Goal: Task Accomplishment & Management: Manage account settings

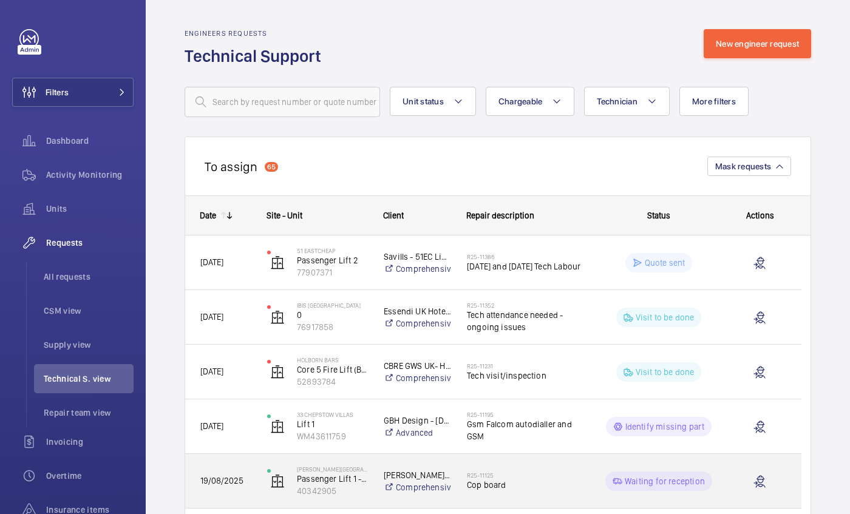
scroll to position [141, 0]
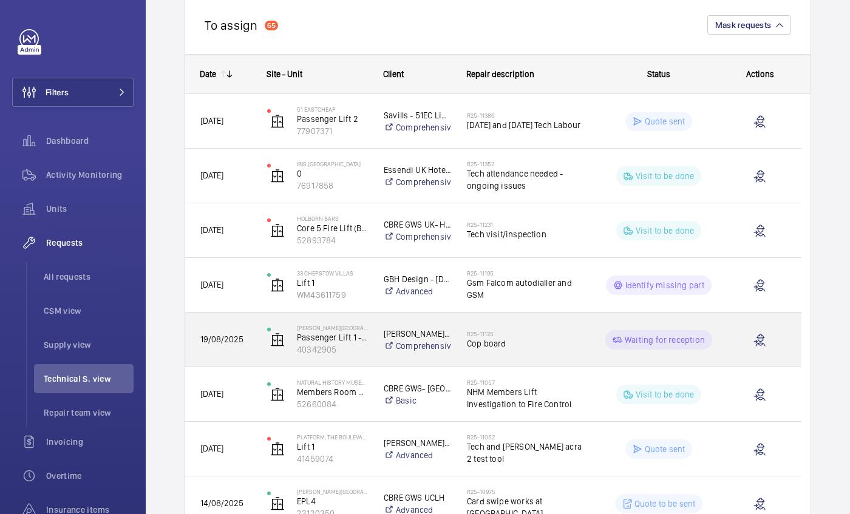
click at [524, 356] on div "R25-11125 Cop board" at bounding box center [525, 339] width 117 height 35
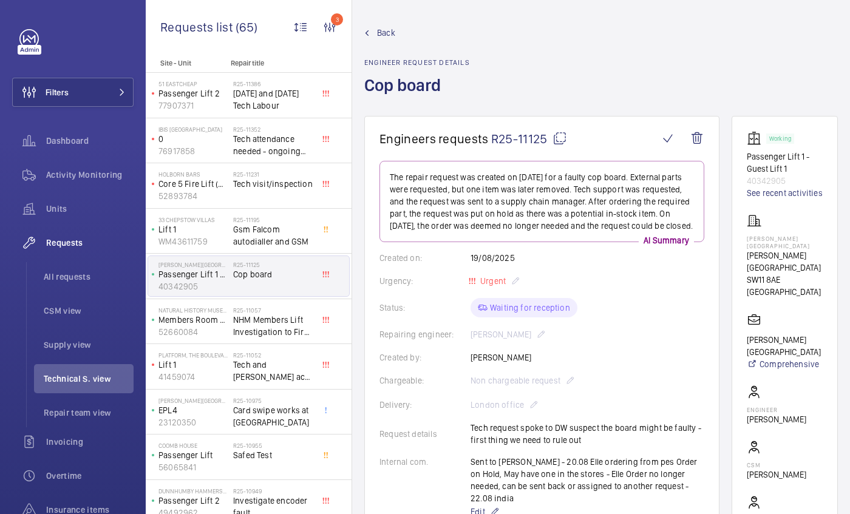
scroll to position [2, 0]
click at [682, 137] on wm-front-icon-button at bounding box center [667, 138] width 29 height 29
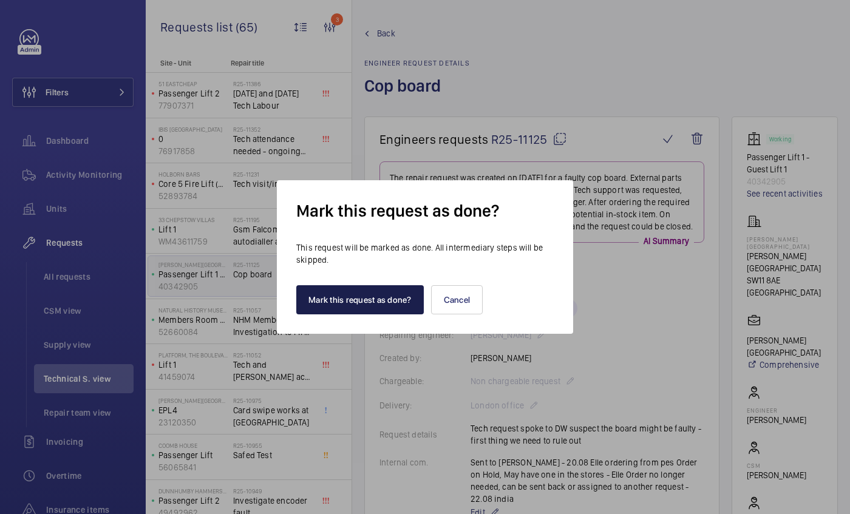
click at [323, 306] on button "Mark this request as done?" at bounding box center [359, 299] width 127 height 29
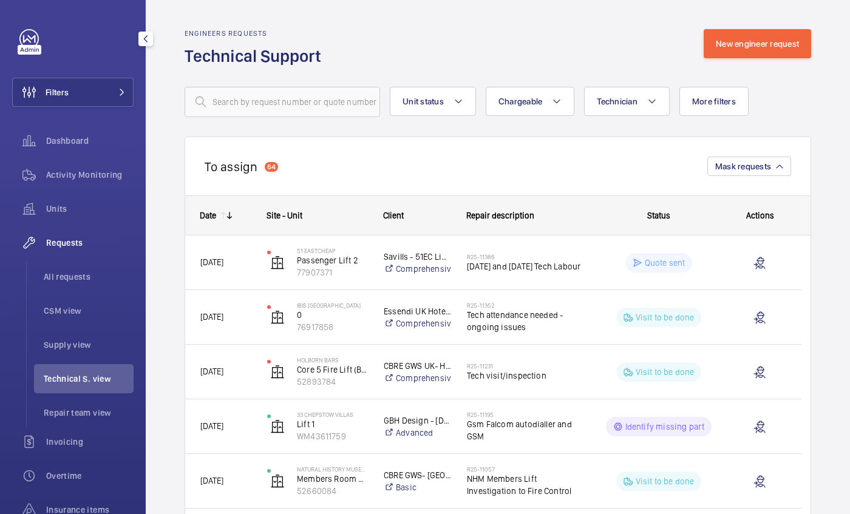
click at [81, 378] on span "Technical S. view" at bounding box center [89, 379] width 90 height 12
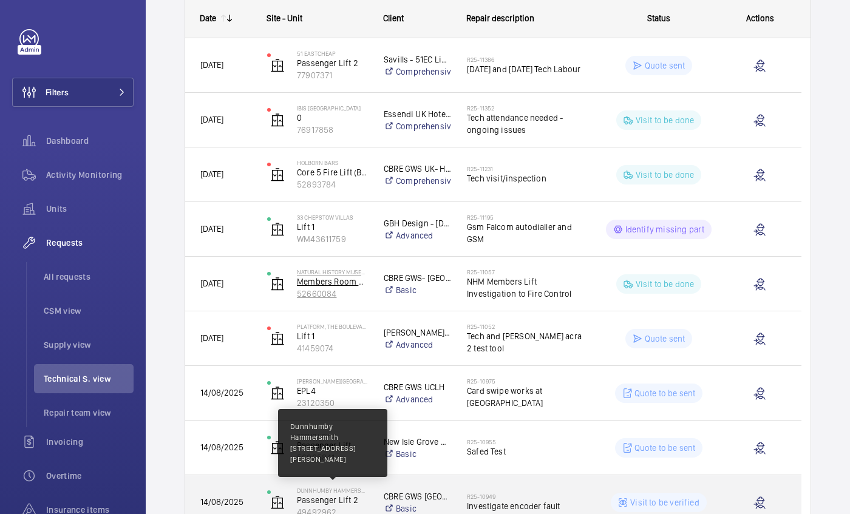
scroll to position [198, 0]
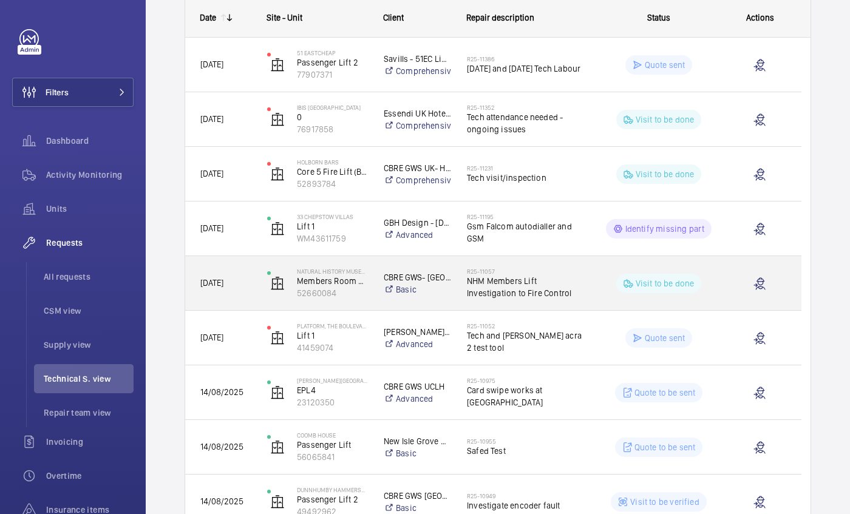
click at [540, 273] on h2 "R25-11057" at bounding box center [525, 271] width 117 height 7
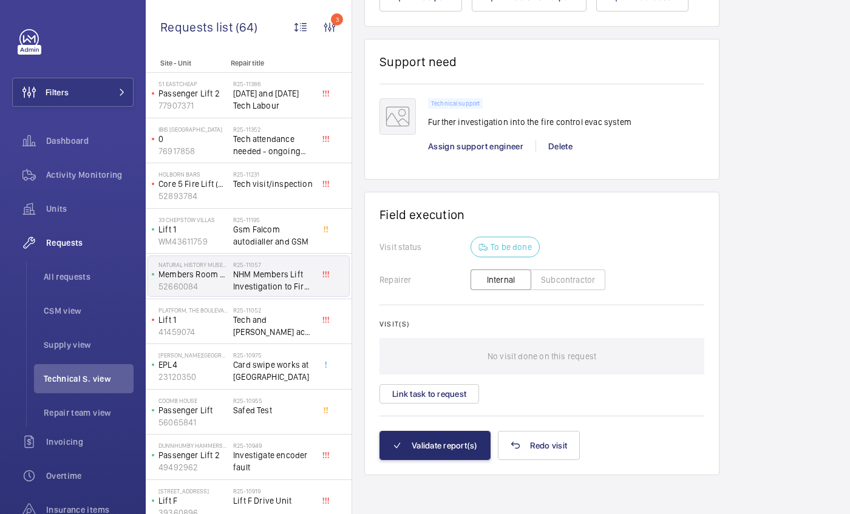
scroll to position [887, 0]
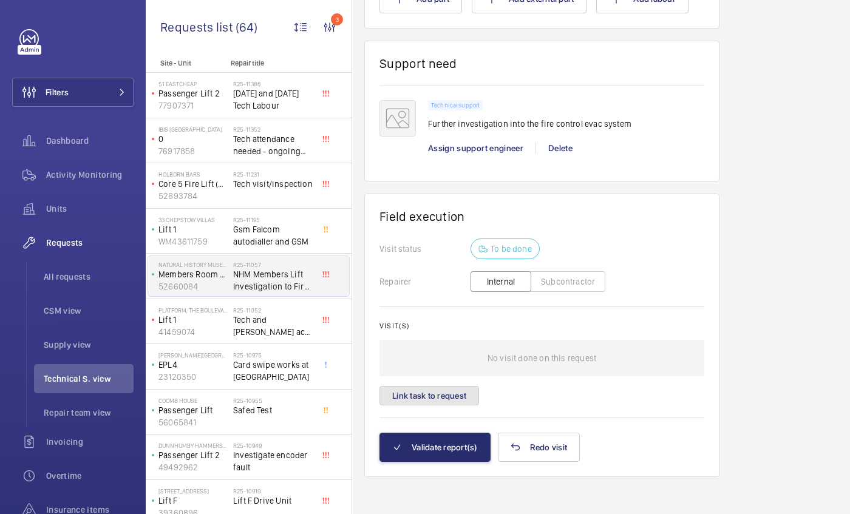
click at [450, 396] on button "Link task to request" at bounding box center [429, 395] width 100 height 19
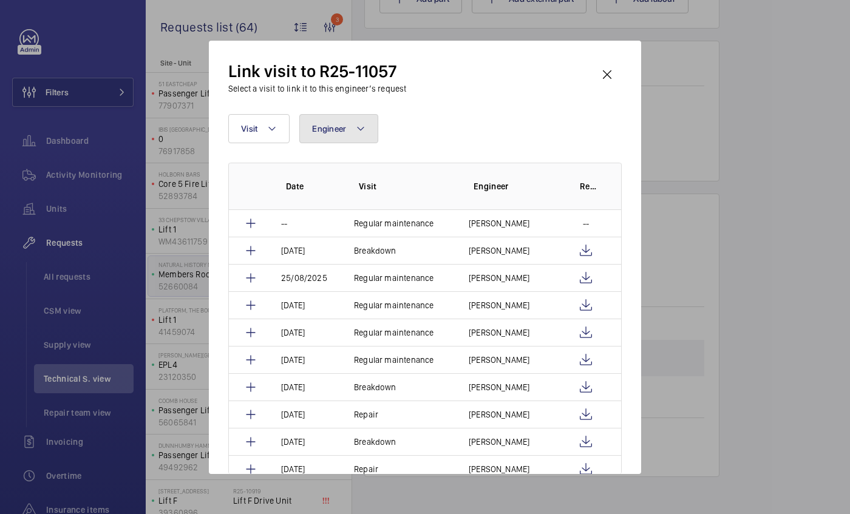
click at [322, 133] on span "Engineer" at bounding box center [329, 129] width 34 height 10
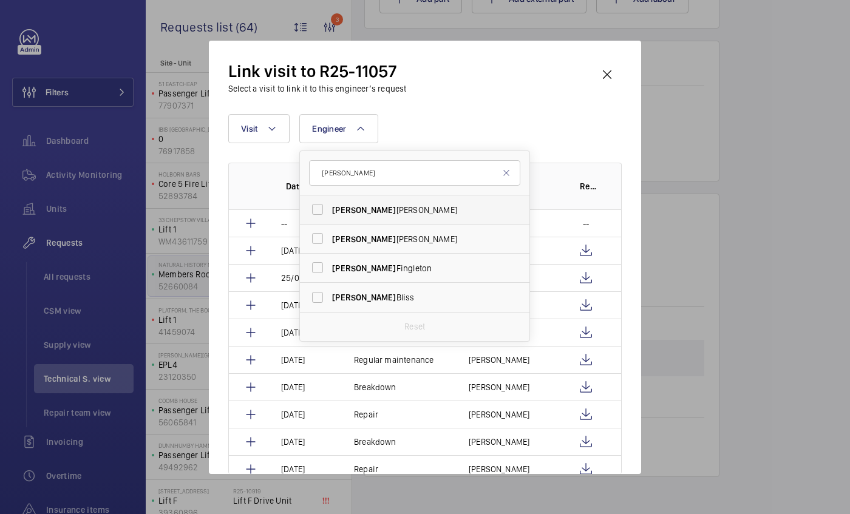
type input "[PERSON_NAME]"
click at [367, 214] on span "[PERSON_NAME]" at bounding box center [415, 210] width 167 height 12
click at [330, 214] on input "[PERSON_NAME]" at bounding box center [317, 209] width 24 height 24
checkbox input "true"
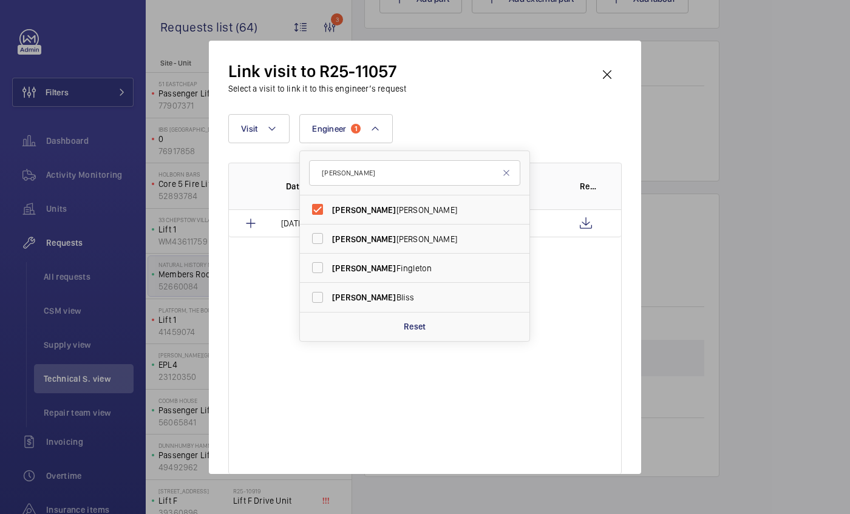
click at [506, 95] on div "Link visit to R25-11057 Select a visit to link it to this engineer’s request Vi…" at bounding box center [424, 267] width 393 height 414
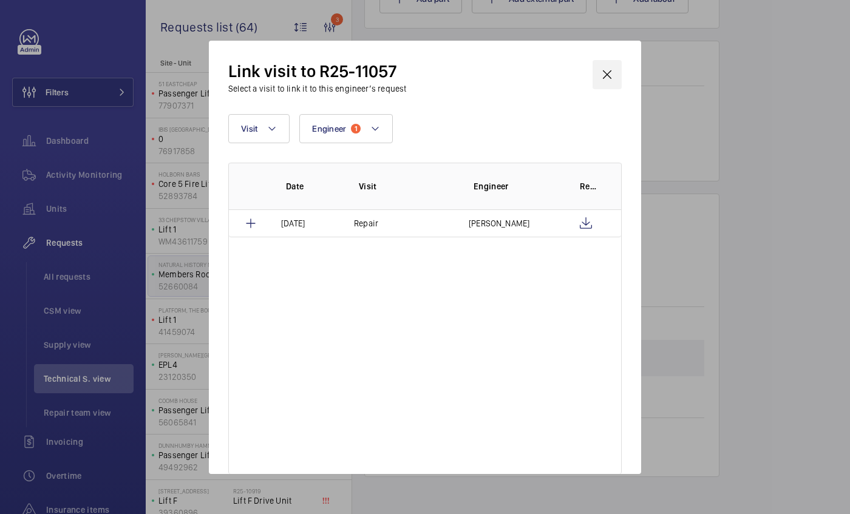
click at [618, 72] on wm-front-icon-button at bounding box center [607, 74] width 29 height 29
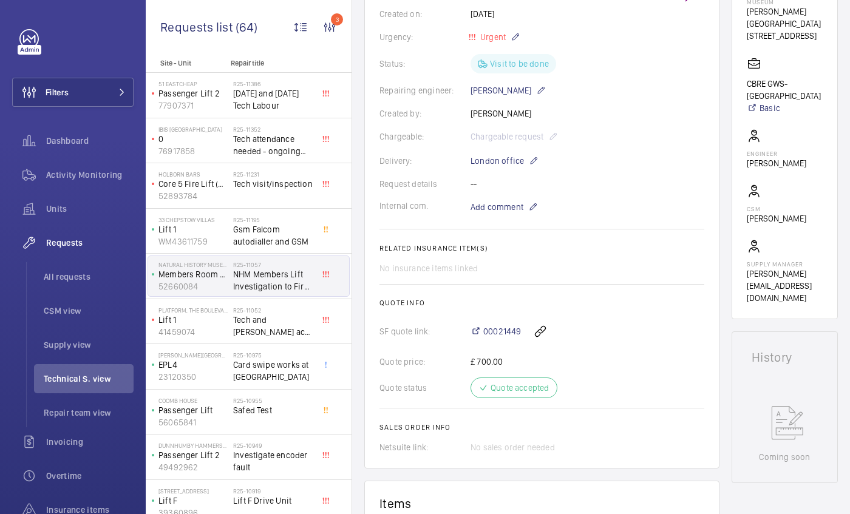
scroll to position [234, 0]
click at [486, 206] on span "Add comment" at bounding box center [496, 208] width 53 height 12
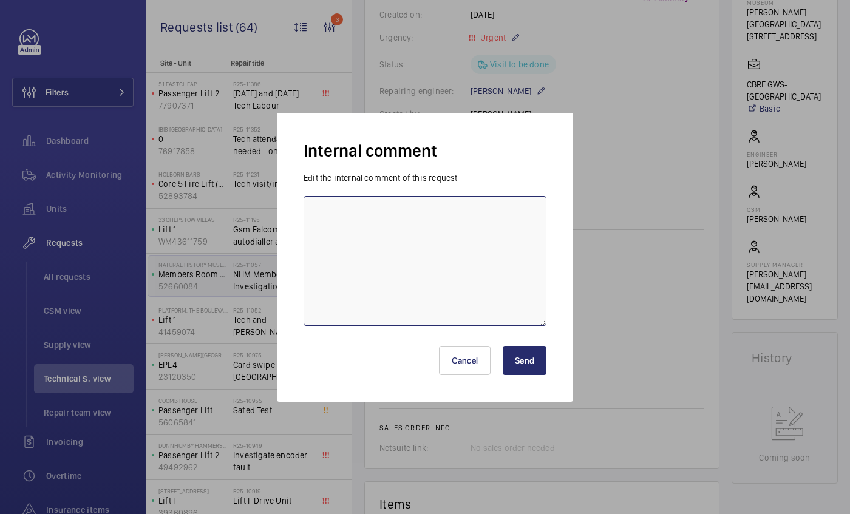
click at [448, 208] on textarea at bounding box center [425, 261] width 243 height 130
type textarea "WM ACTION- [PERSON_NAME] P BOOKED IN FOR [DATE]"
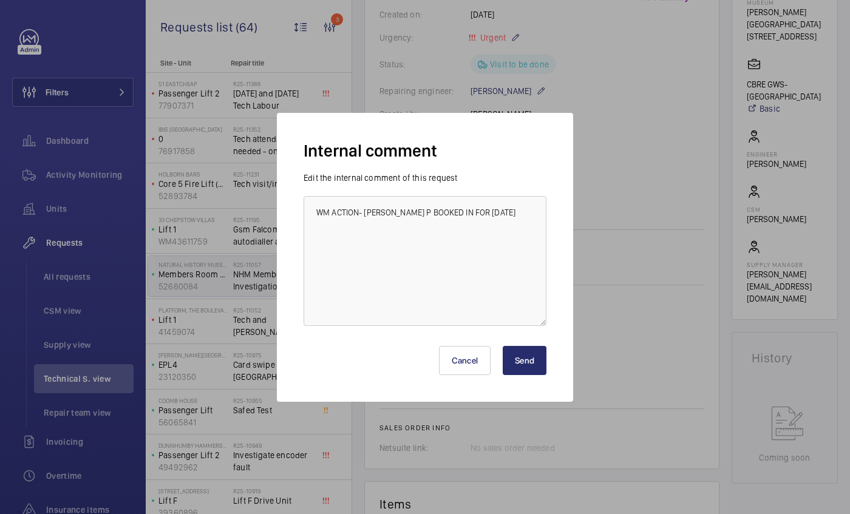
click at [511, 365] on button "Send" at bounding box center [525, 360] width 44 height 29
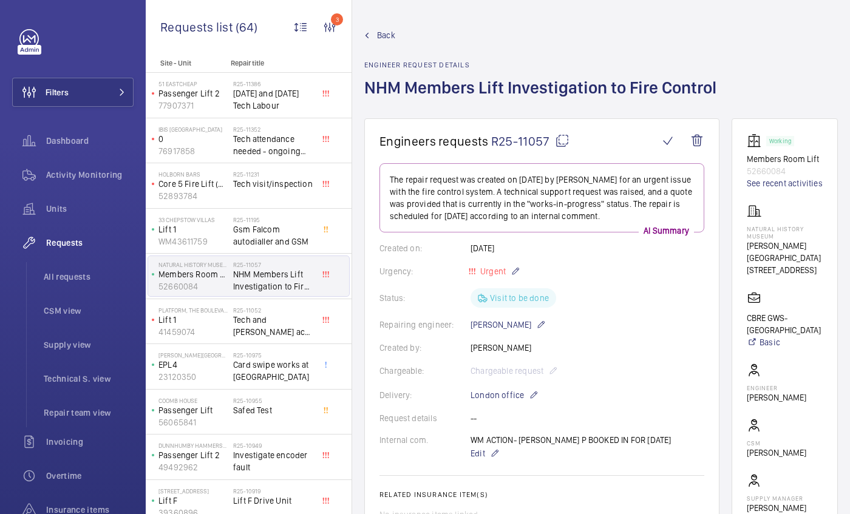
click at [364, 35] on mat-icon at bounding box center [366, 35] width 5 height 5
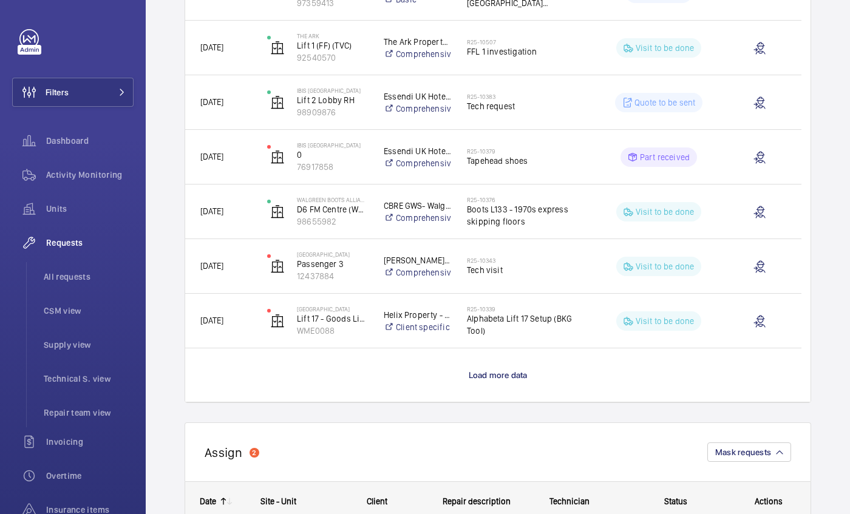
scroll to position [981, 0]
click at [517, 376] on span "Load more data" at bounding box center [498, 374] width 59 height 10
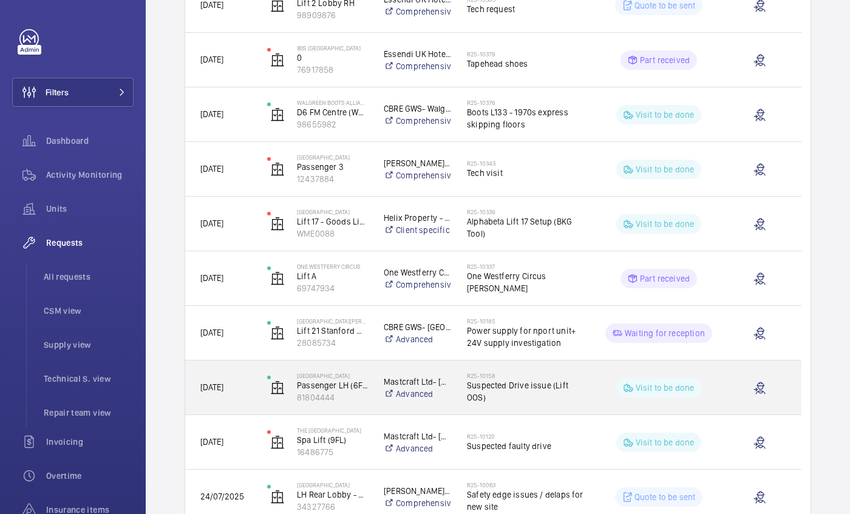
scroll to position [1241, 0]
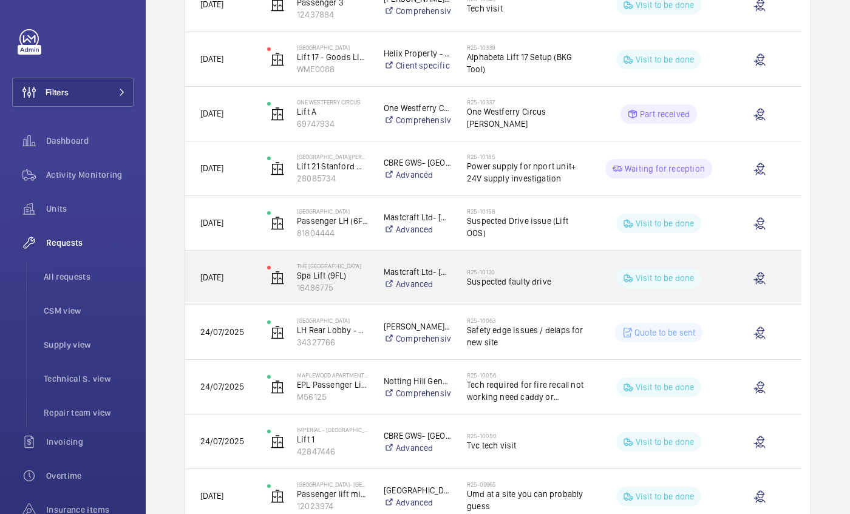
click at [224, 269] on div "[DATE]" at bounding box center [219, 278] width 66 height 38
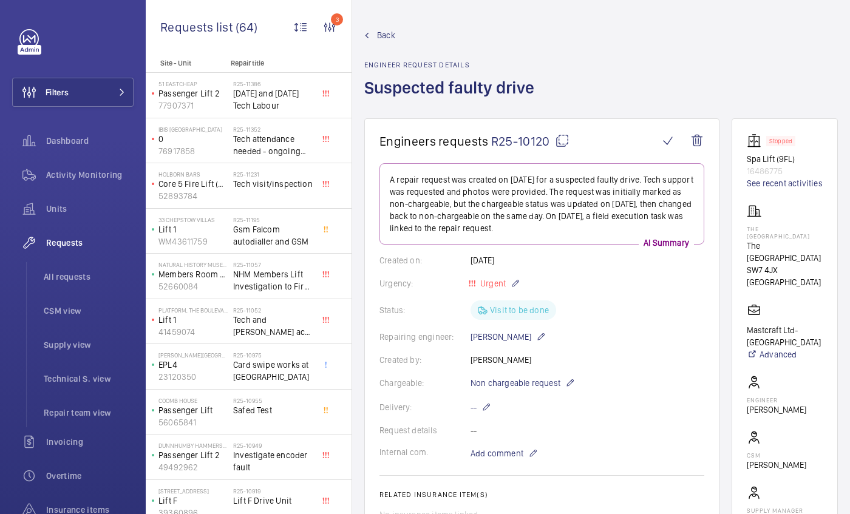
click at [384, 38] on span "Back" at bounding box center [386, 35] width 18 height 12
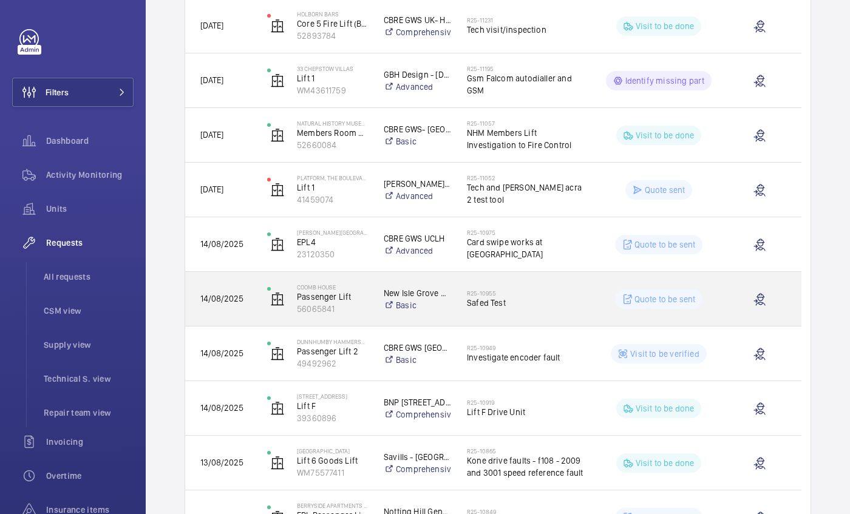
scroll to position [347, 0]
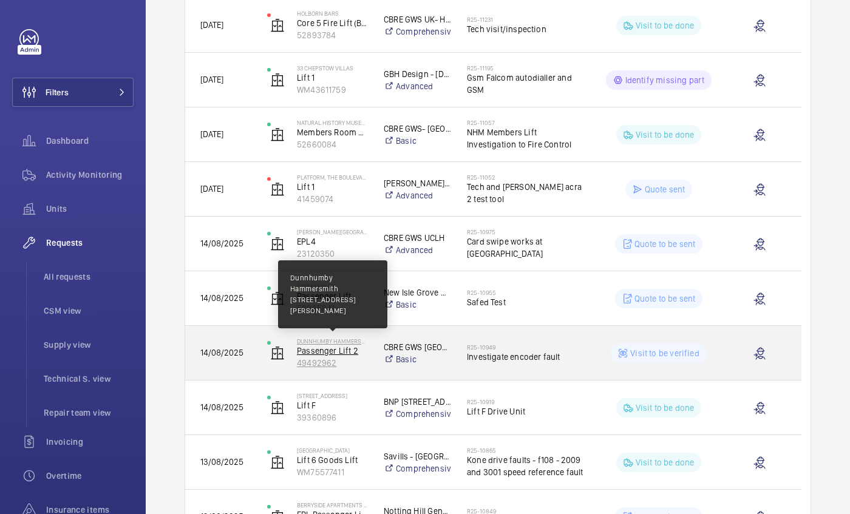
click at [356, 344] on p "Dunnhumby Hammersmith" at bounding box center [332, 341] width 71 height 7
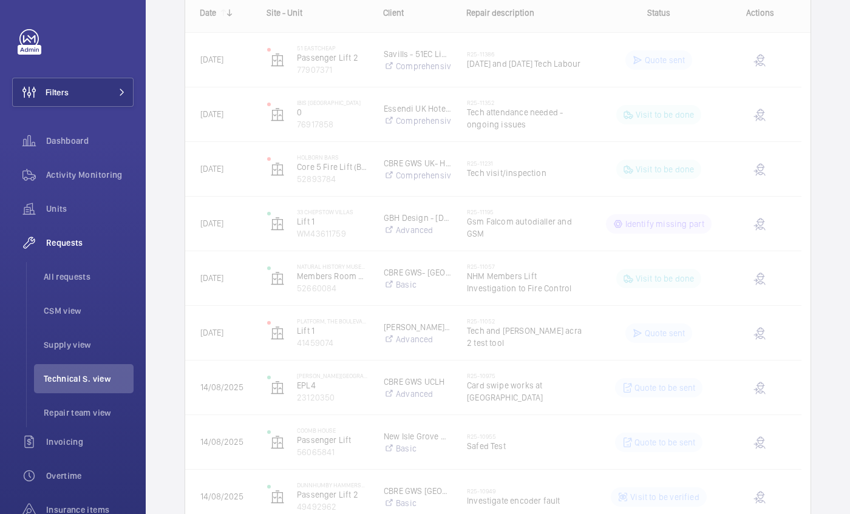
scroll to position [218, 0]
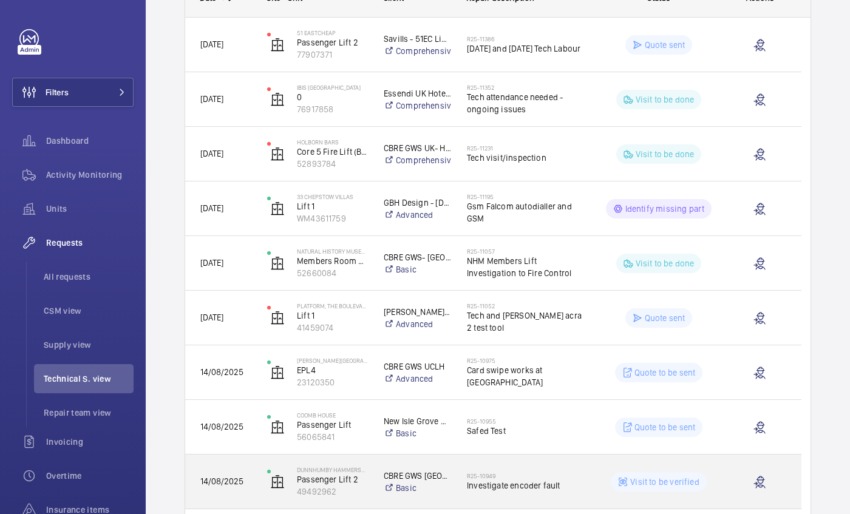
drag, startPoint x: 501, startPoint y: 467, endPoint x: 464, endPoint y: 469, distance: 37.1
drag, startPoint x: 464, startPoint y: 469, endPoint x: 223, endPoint y: 476, distance: 241.1
click at [223, 476] on span "[DATE]" at bounding box center [225, 482] width 51 height 14
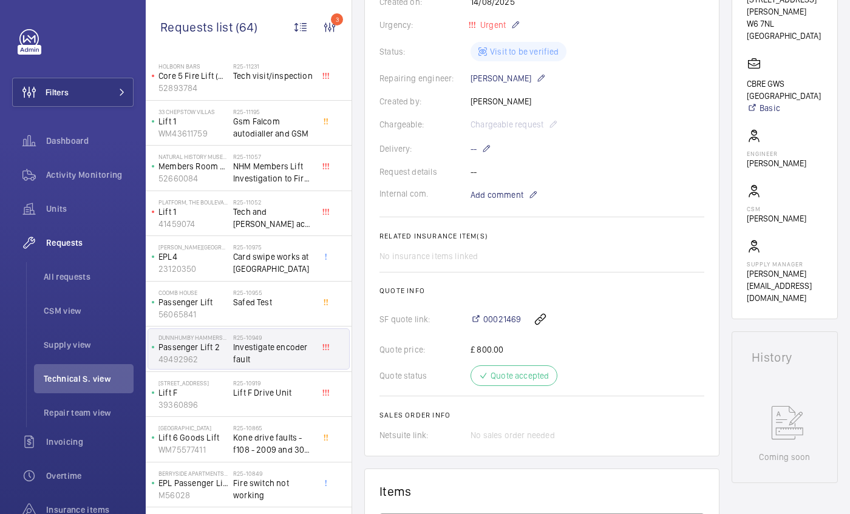
scroll to position [248, 0]
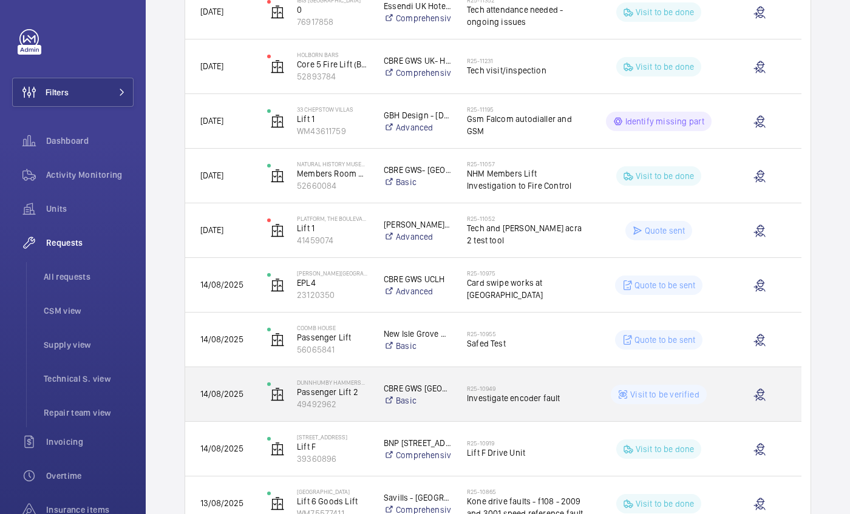
scroll to position [306, 0]
click at [506, 393] on span "Investigate encoder fault" at bounding box center [525, 398] width 117 height 12
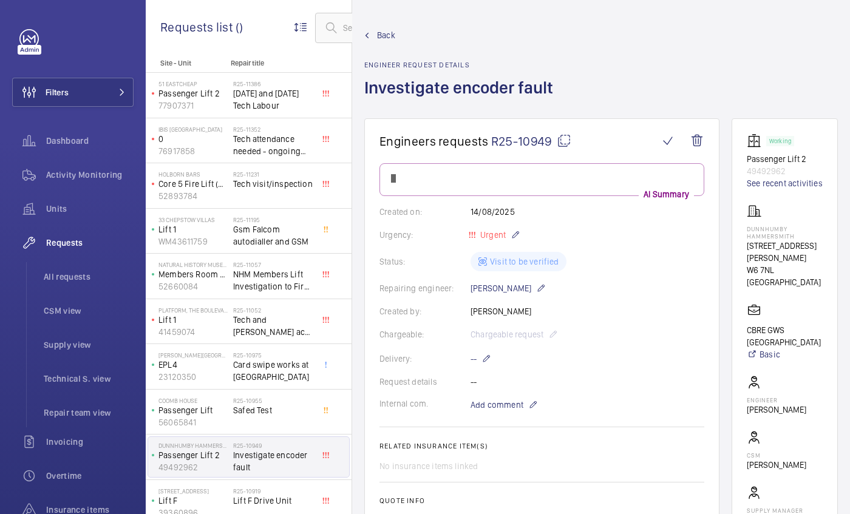
click at [506, 393] on wm-front-card-body "AI Summary Created on: [DATE] Urgency: Urgent Status: Visit to be verified Repa…" at bounding box center [541, 407] width 325 height 488
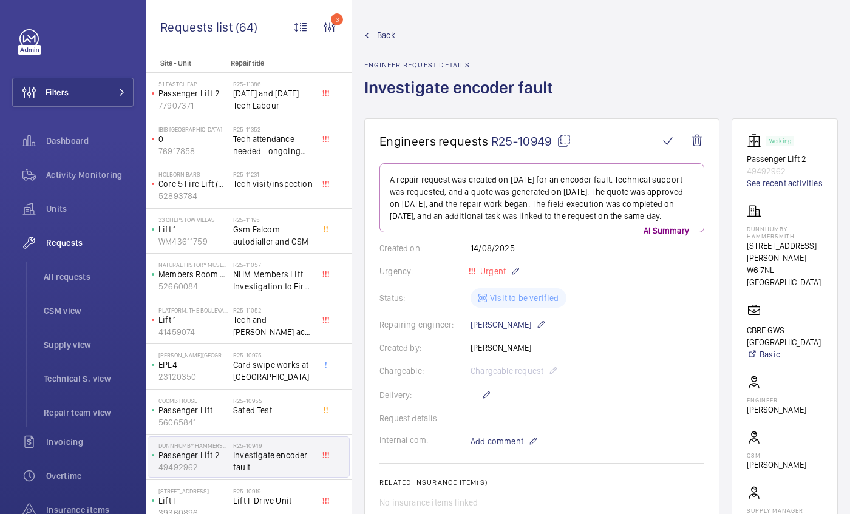
click at [386, 36] on span "Back" at bounding box center [386, 35] width 18 height 12
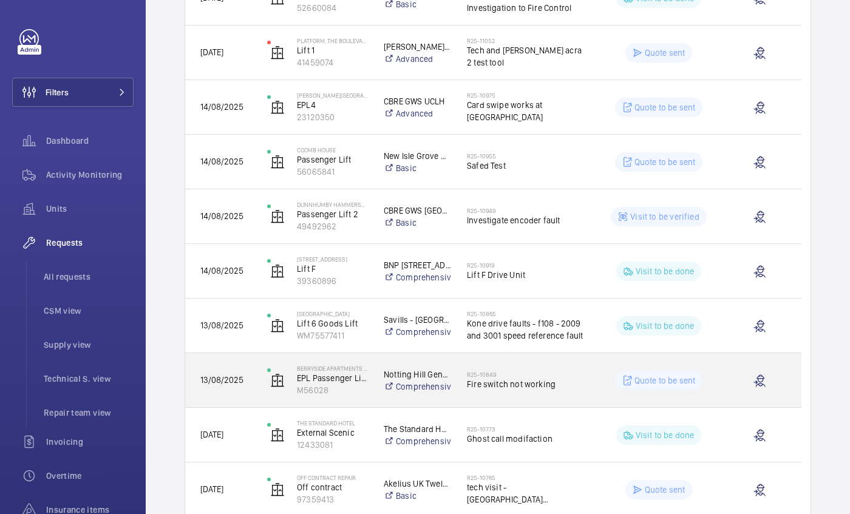
scroll to position [484, 0]
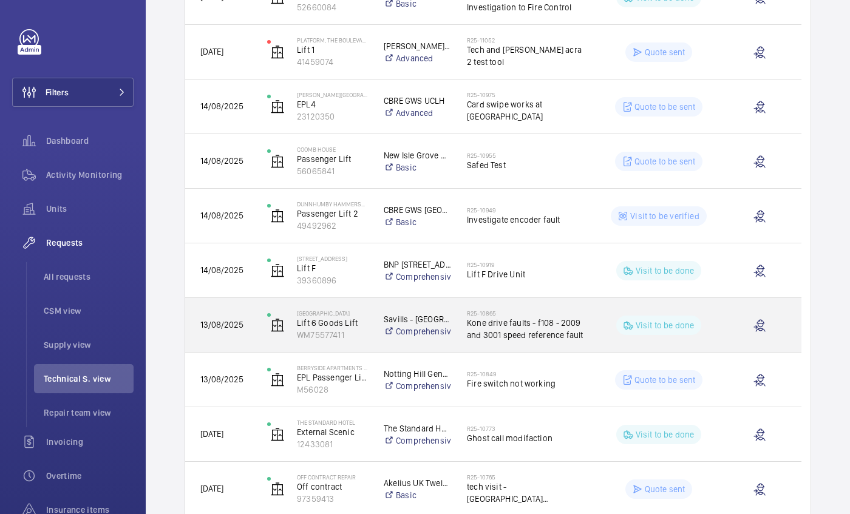
click at [230, 304] on div "[DATE]" at bounding box center [218, 325] width 67 height 54
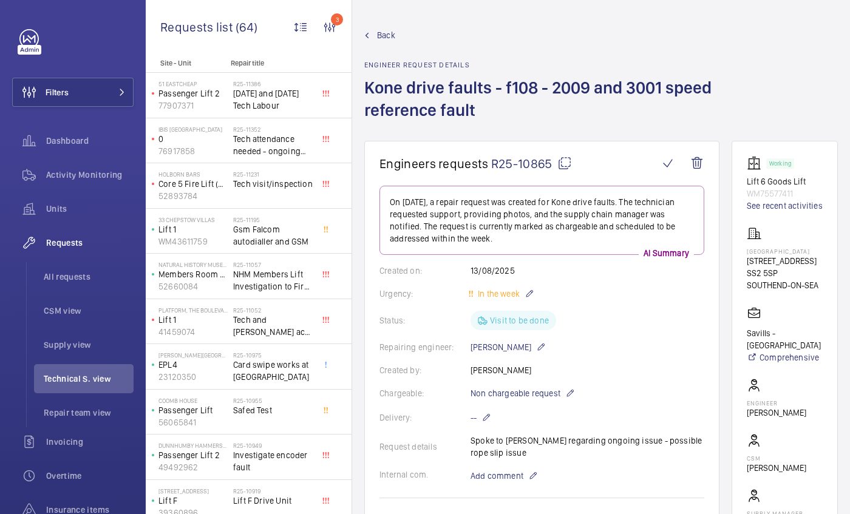
click at [382, 37] on span "Back" at bounding box center [386, 35] width 18 height 12
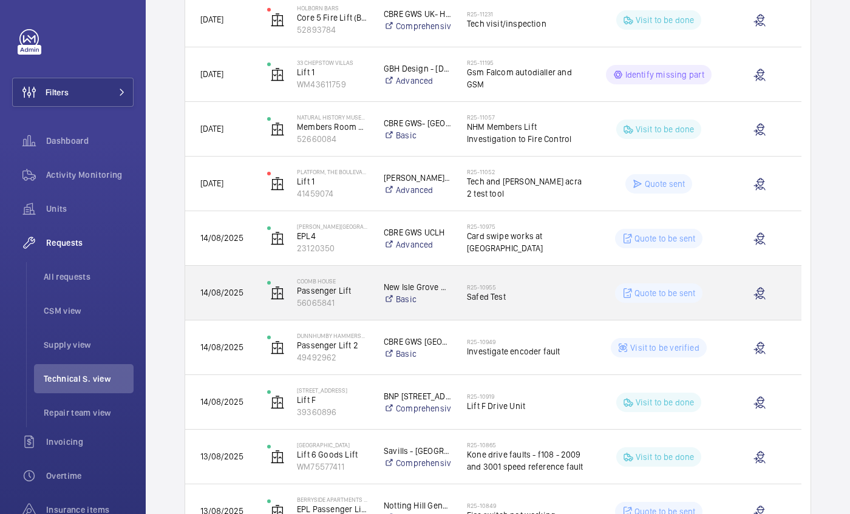
scroll to position [353, 0]
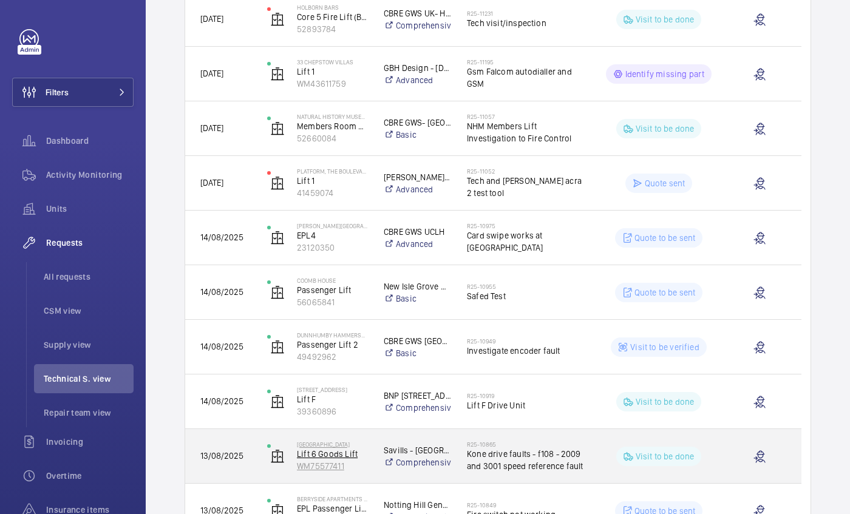
click at [364, 460] on p "WM75577411" at bounding box center [332, 466] width 71 height 12
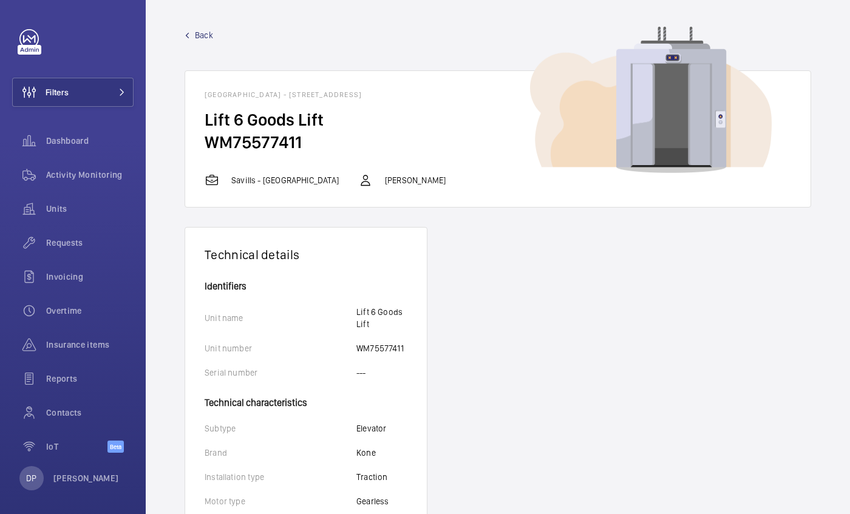
click at [203, 30] on span "Back" at bounding box center [204, 35] width 18 height 12
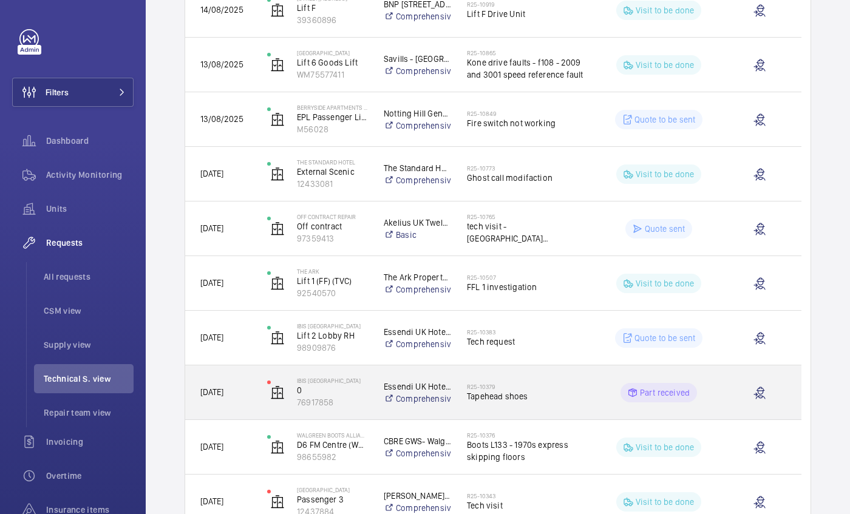
scroll to position [738, 0]
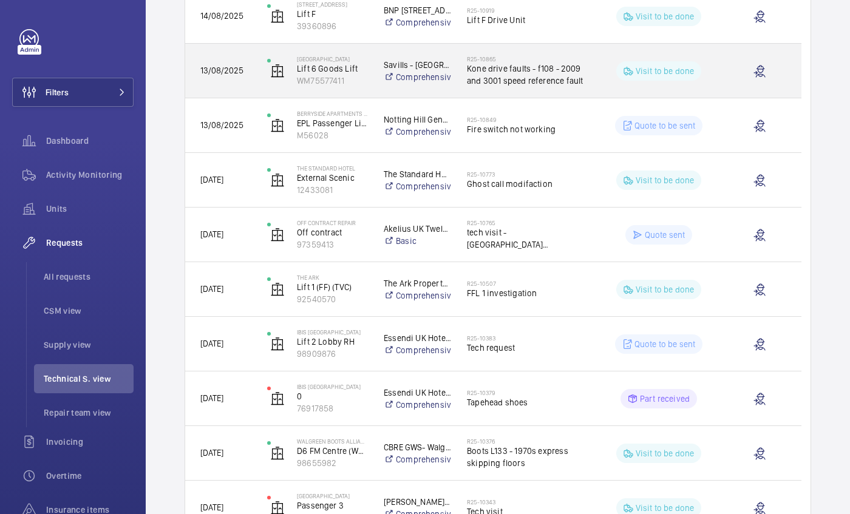
click at [242, 51] on div "[DATE]" at bounding box center [218, 71] width 67 height 54
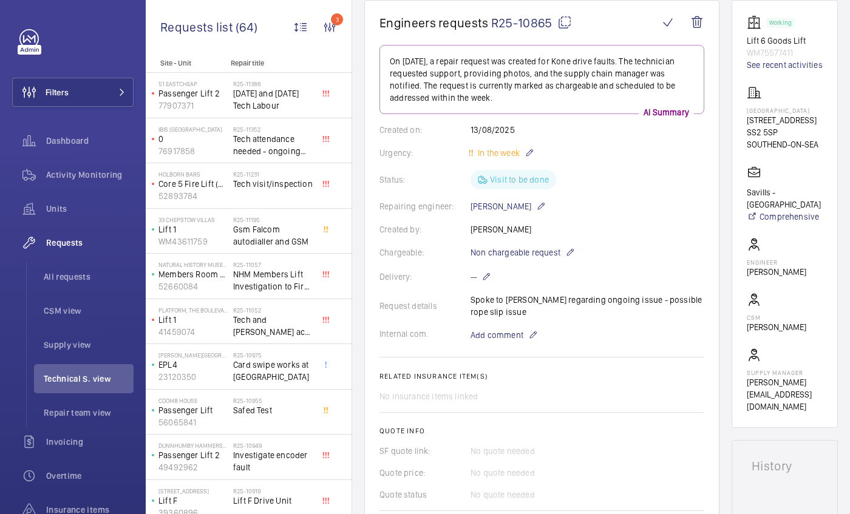
scroll to position [186, 0]
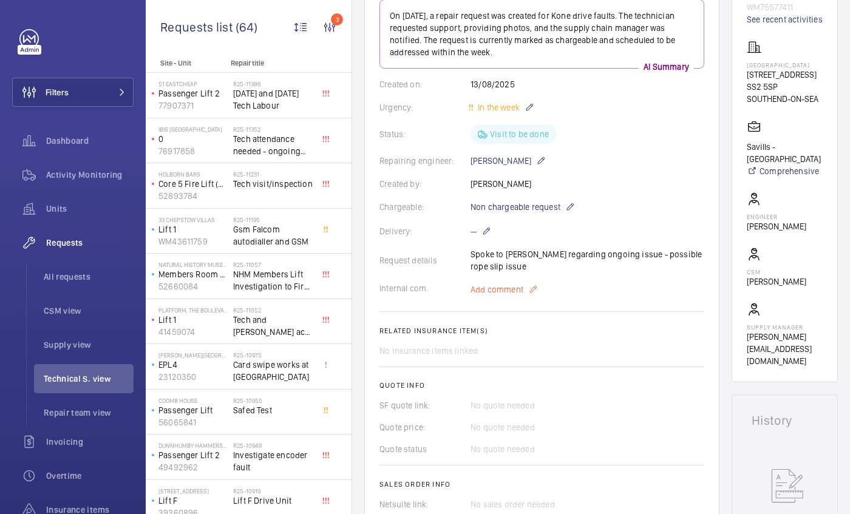
click at [508, 293] on span "Add comment" at bounding box center [496, 290] width 53 height 12
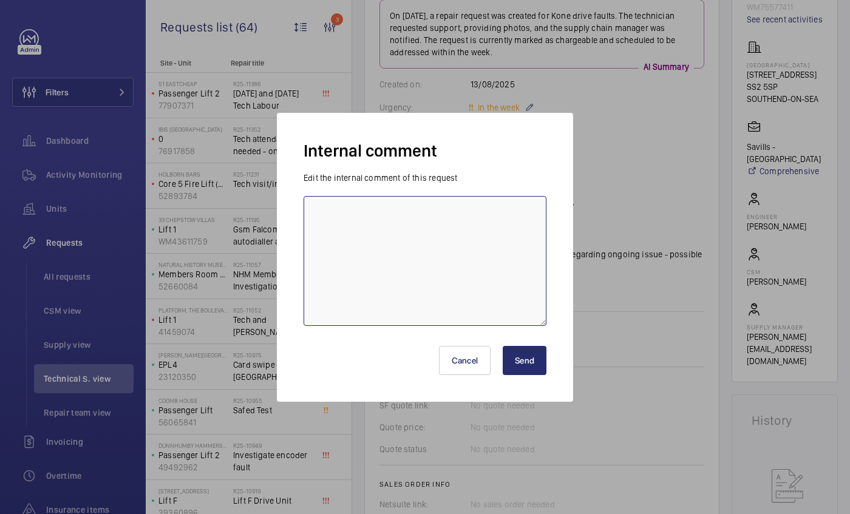
click at [379, 223] on textarea at bounding box center [425, 261] width 243 height 130
drag, startPoint x: 504, startPoint y: 225, endPoint x: 286, endPoint y: 195, distance: 220.0
click at [286, 195] on div "Internal comment Edit the internal comment of this request [PERSON_NAME] HAS DO…" at bounding box center [425, 257] width 296 height 289
type textarea "[PERSON_NAME] HAS DONE REQUEST FOR KDL UPGRADE, ALSO REUEST FOR REPAIRS FOR DRE…"
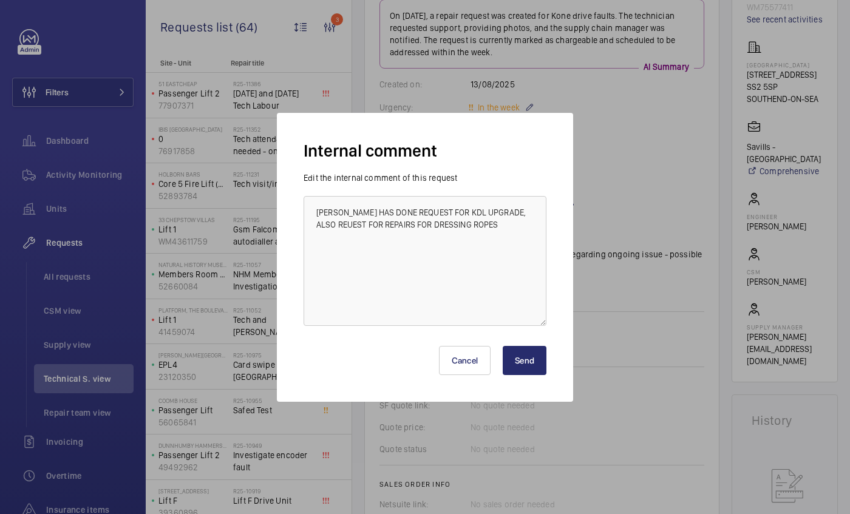
click at [515, 356] on button "Send" at bounding box center [525, 360] width 44 height 29
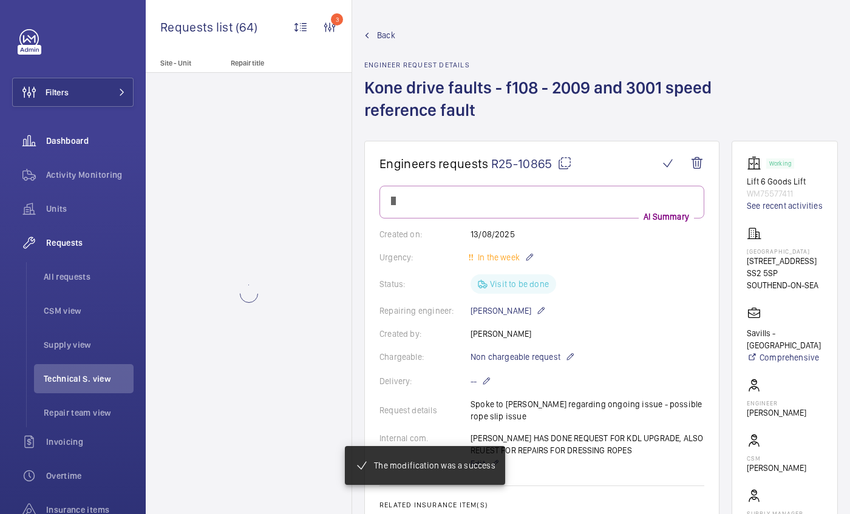
click at [70, 143] on span "Dashboard" at bounding box center [89, 141] width 87 height 12
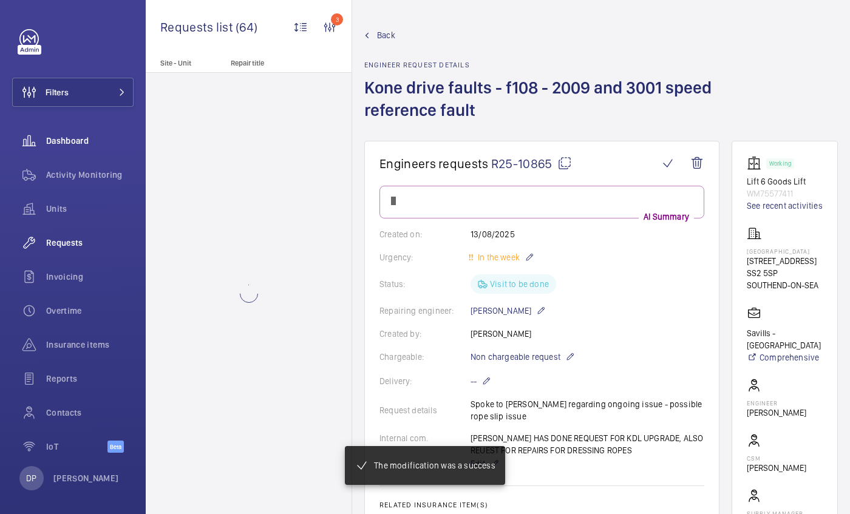
click at [70, 143] on span "Dashboard" at bounding box center [89, 141] width 87 height 12
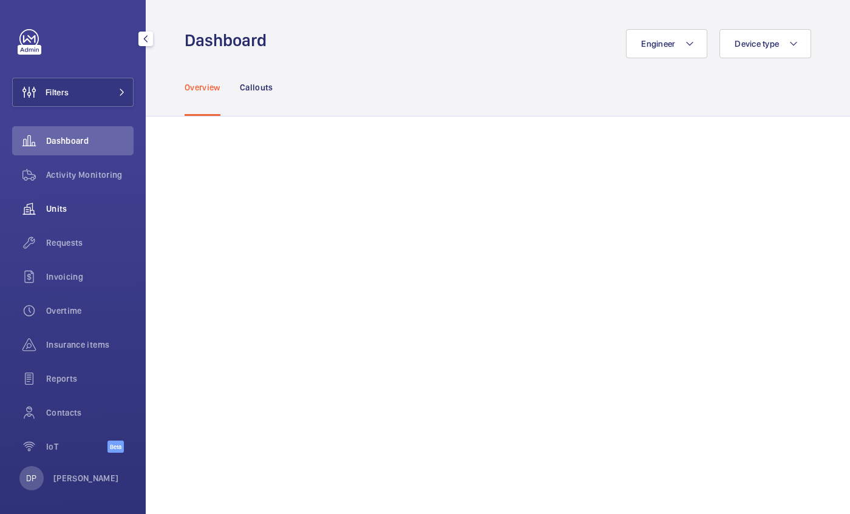
click at [53, 211] on span "Units" at bounding box center [89, 209] width 87 height 12
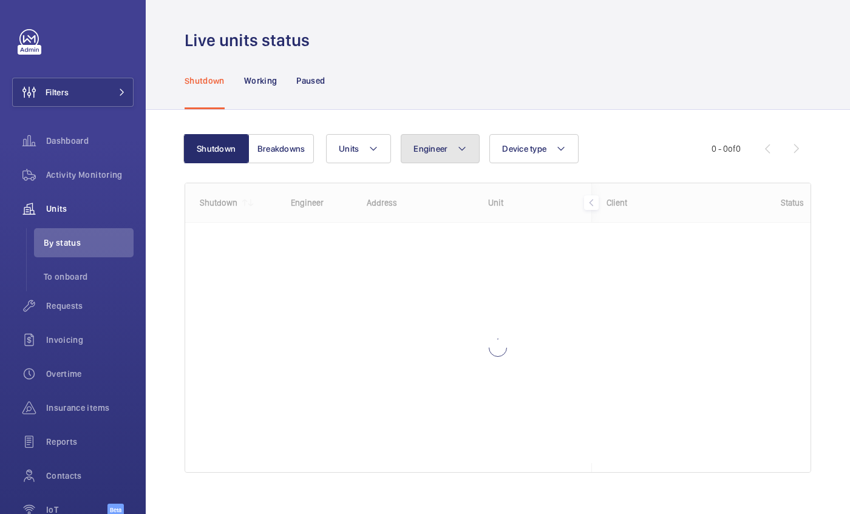
click at [420, 149] on span "Engineer" at bounding box center [430, 149] width 34 height 10
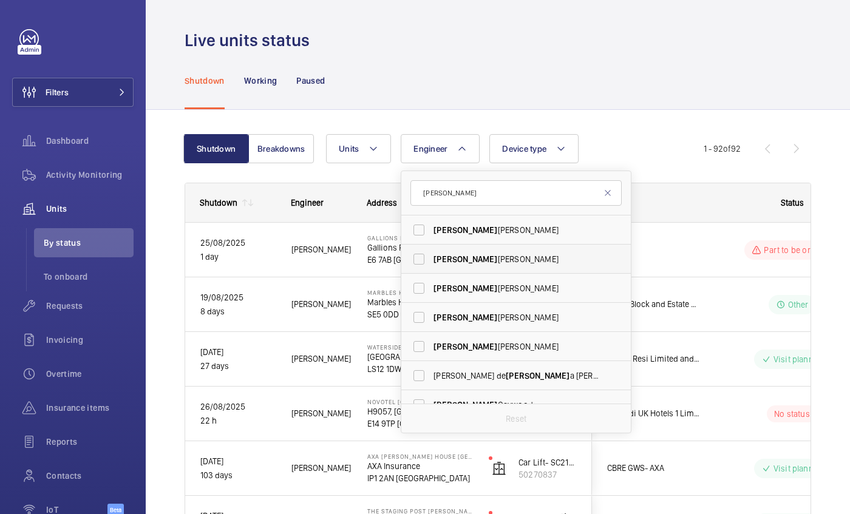
type input "[PERSON_NAME]"
click at [457, 253] on span "[PERSON_NAME]" at bounding box center [516, 259] width 167 height 12
click at [431, 253] on input "[PERSON_NAME]" at bounding box center [419, 259] width 24 height 24
checkbox input "true"
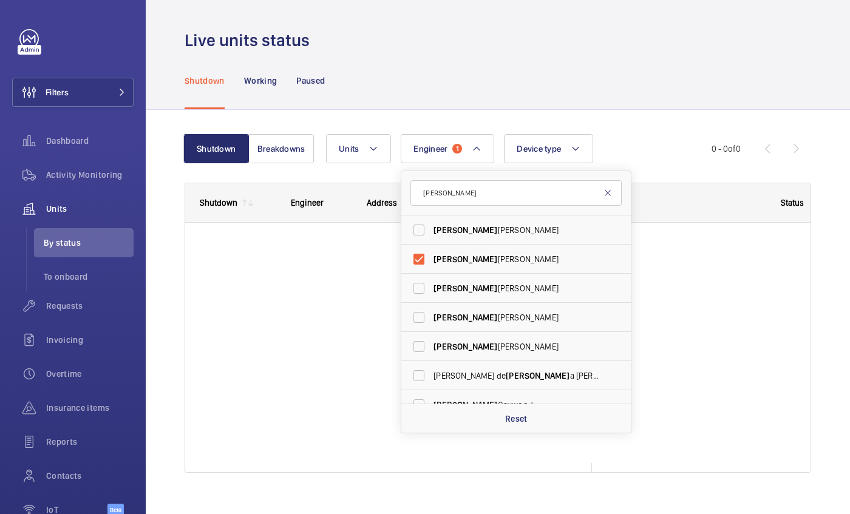
click at [606, 194] on mat-icon at bounding box center [608, 193] width 10 height 10
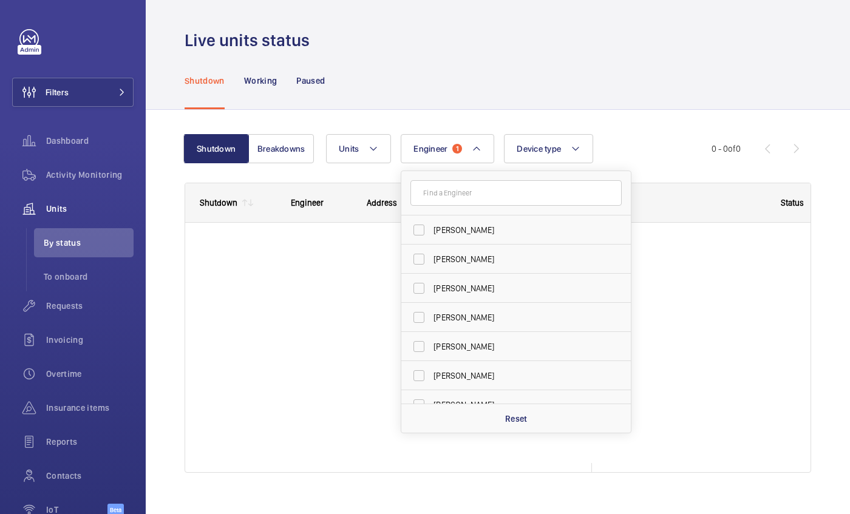
click at [628, 162] on div "Units Engineer 1 [PERSON_NAME] [PERSON_NAME] [PERSON_NAME] [PERSON_NAME] [PERSO…" at bounding box center [518, 148] width 385 height 29
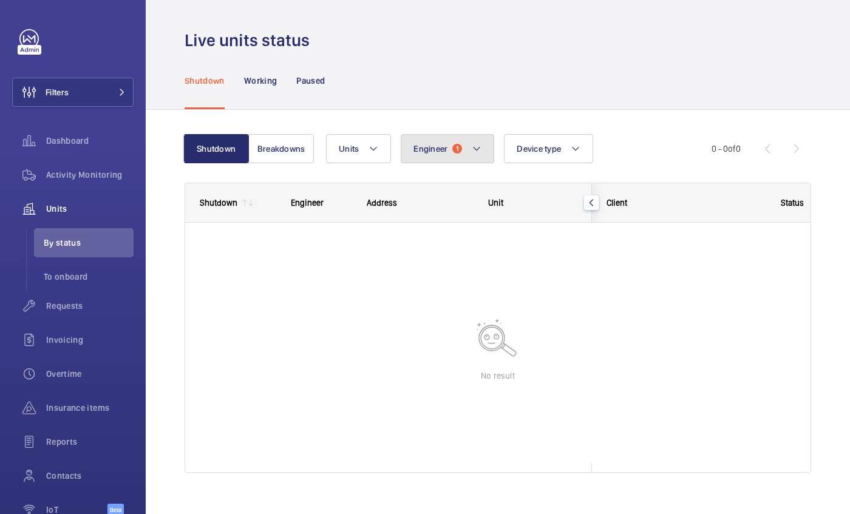
click at [461, 149] on button "Engineer 1" at bounding box center [447, 148] width 93 height 29
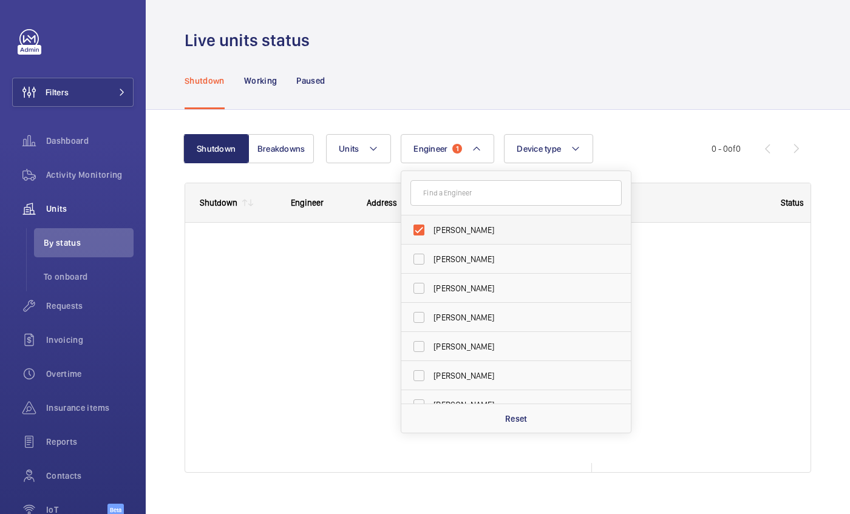
click at [415, 229] on label "[PERSON_NAME]" at bounding box center [506, 230] width 211 height 29
click at [415, 229] on input "[PERSON_NAME]" at bounding box center [419, 230] width 24 height 24
checkbox input "false"
click at [348, 149] on span "Units" at bounding box center [349, 149] width 20 height 10
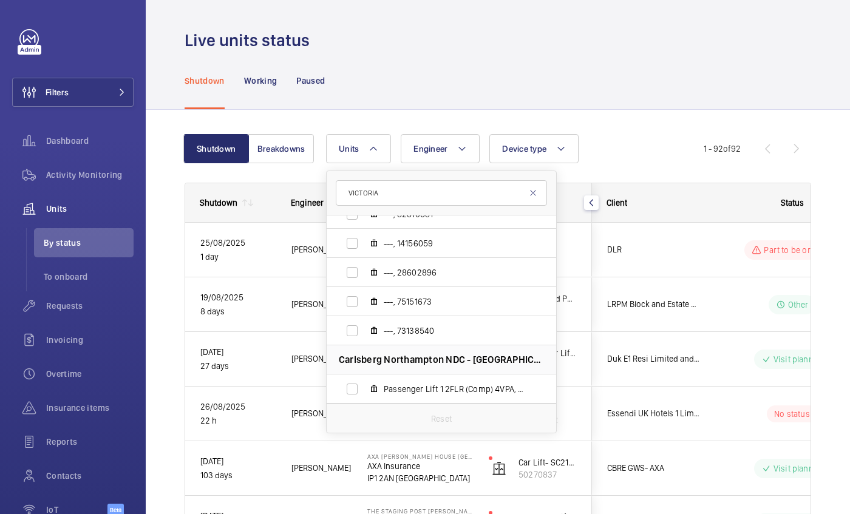
scroll to position [637, 0]
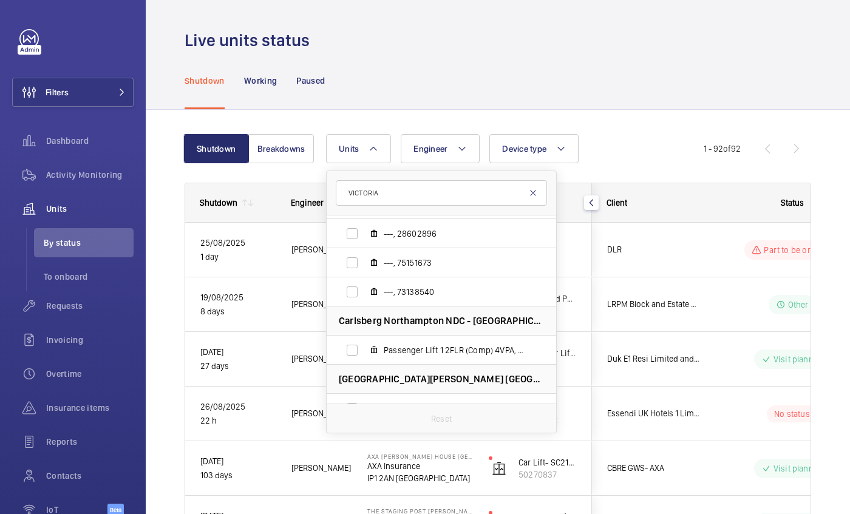
type input "VICTORIA"
click at [532, 194] on mat-icon at bounding box center [533, 193] width 10 height 10
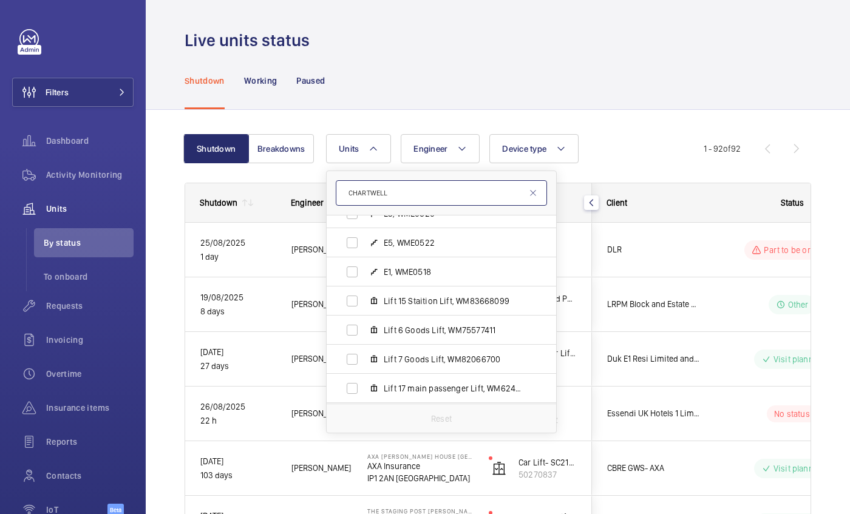
scroll to position [45, 0]
type input "CHARTWELL"
click at [463, 325] on span "Lift 6 Goods Lift, WM75577411" at bounding box center [454, 331] width 141 height 12
click at [364, 325] on input "Lift 6 Goods Lift, WM75577411" at bounding box center [352, 331] width 24 height 24
checkbox input "true"
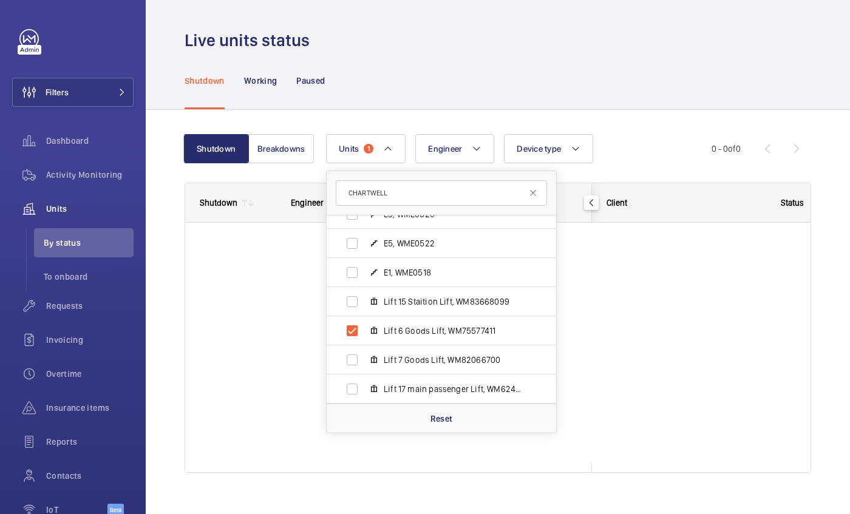
click at [606, 383] on div at bounding box center [497, 343] width 625 height 240
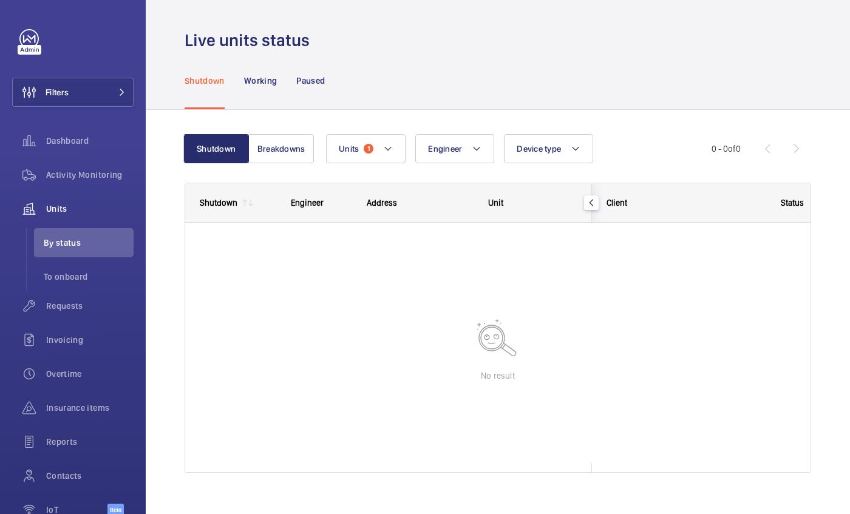
scroll to position [17, 0]
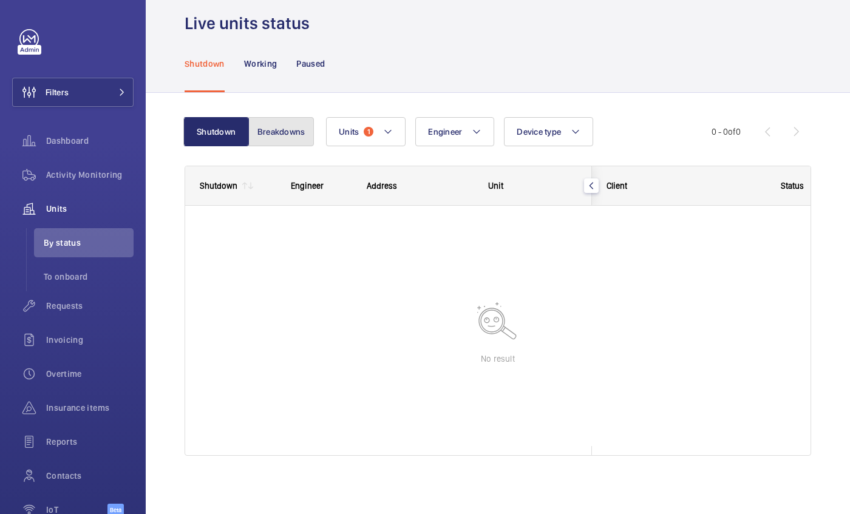
click at [280, 135] on button "Breakdowns" at bounding box center [281, 131] width 66 height 29
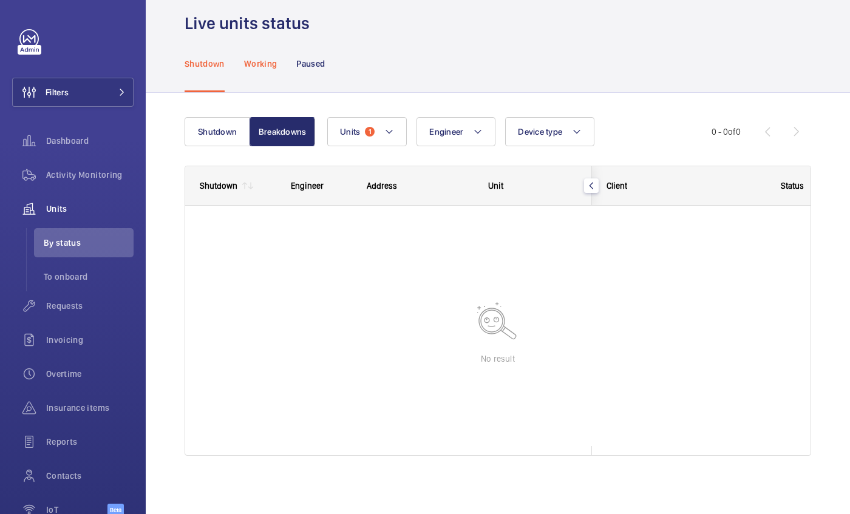
click at [269, 67] on p "Working" at bounding box center [260, 64] width 33 height 12
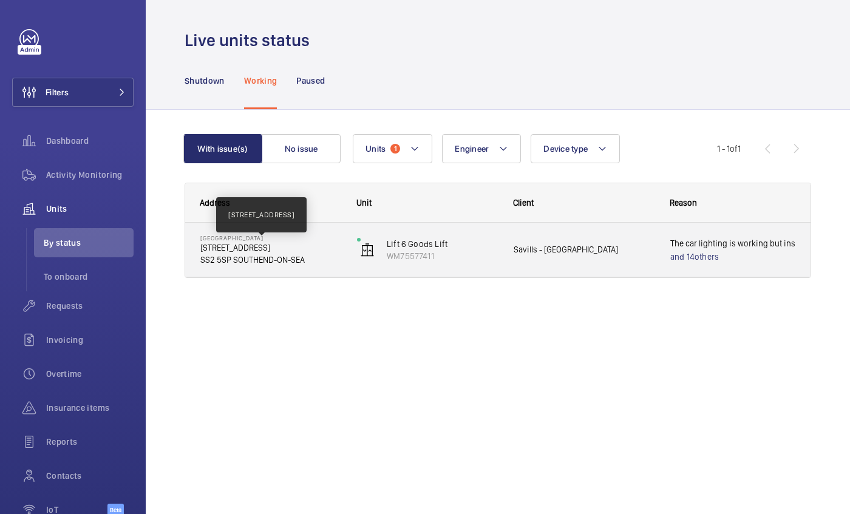
click at [293, 243] on p "[STREET_ADDRESS]" at bounding box center [270, 248] width 141 height 12
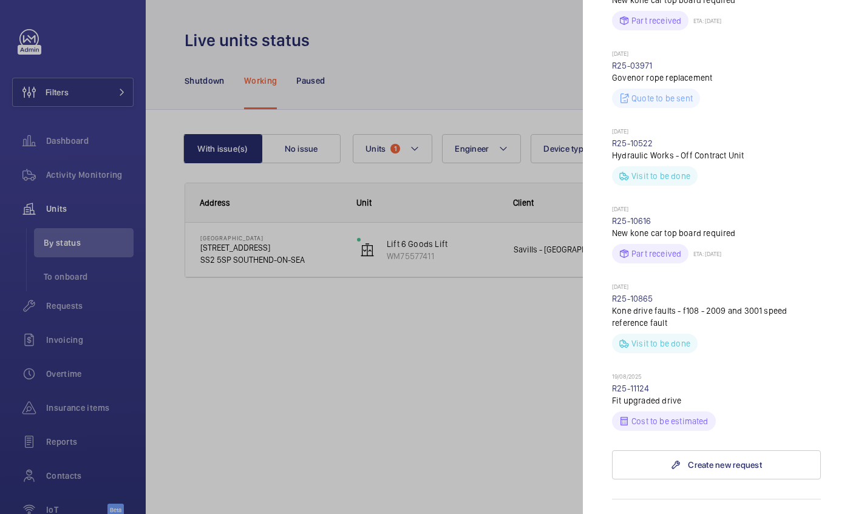
scroll to position [505, 0]
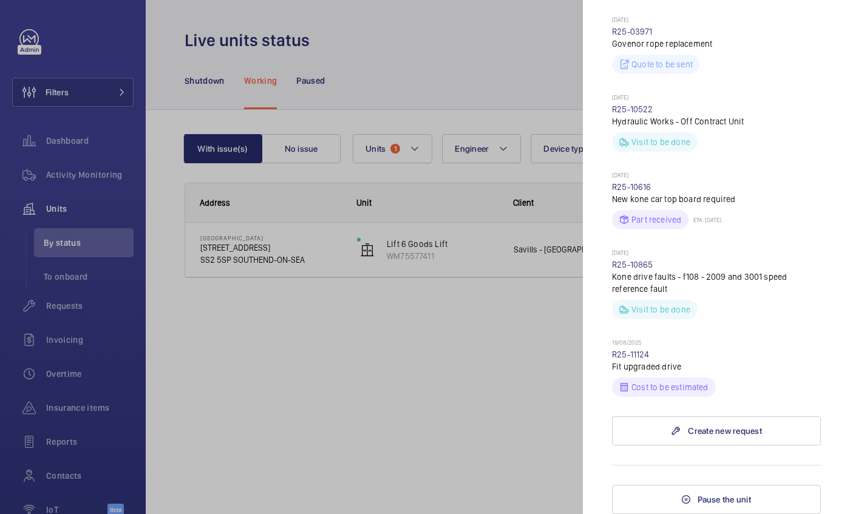
click at [423, 411] on div at bounding box center [425, 257] width 850 height 514
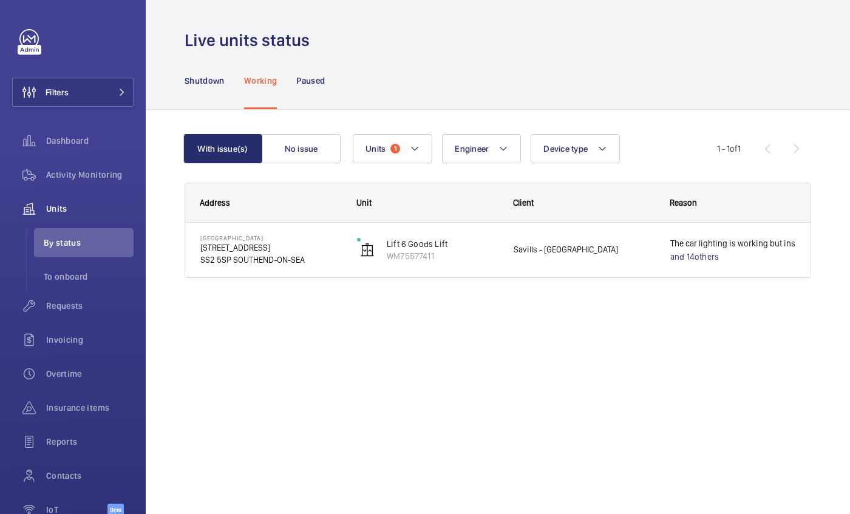
scroll to position [0, 0]
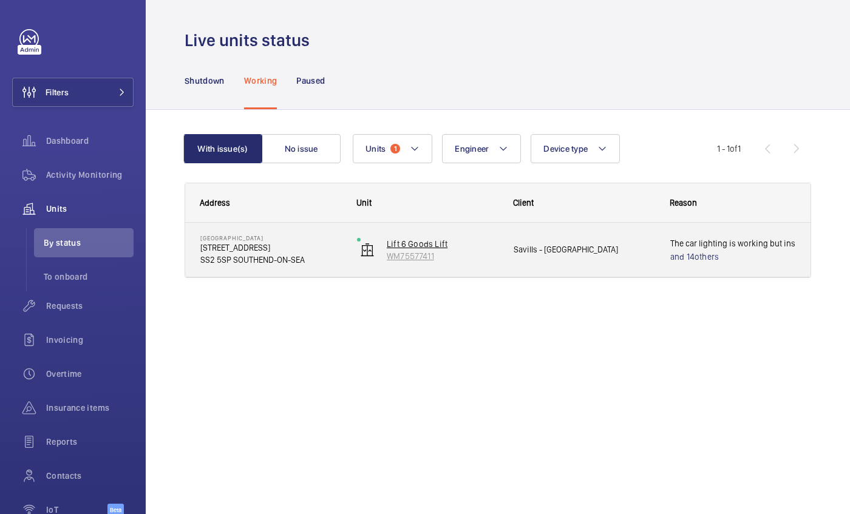
click at [412, 243] on p "Lift 6 Goods Lift" at bounding box center [442, 244] width 111 height 12
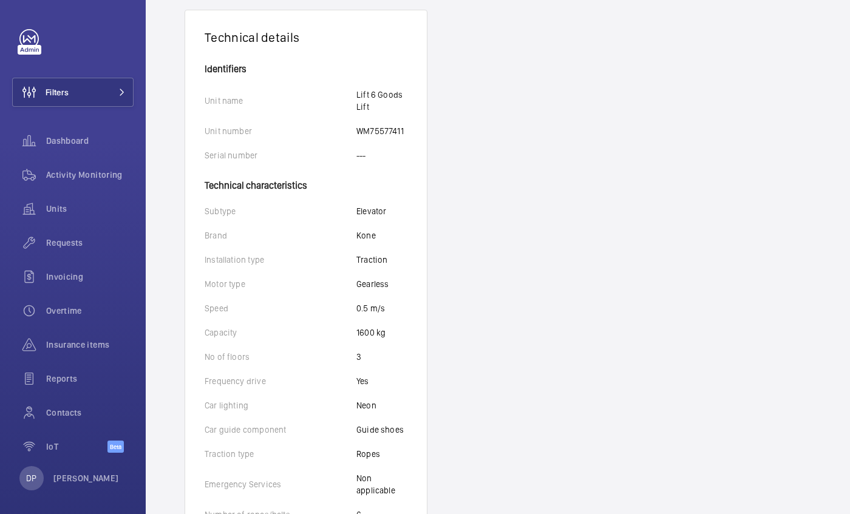
scroll to position [201, 0]
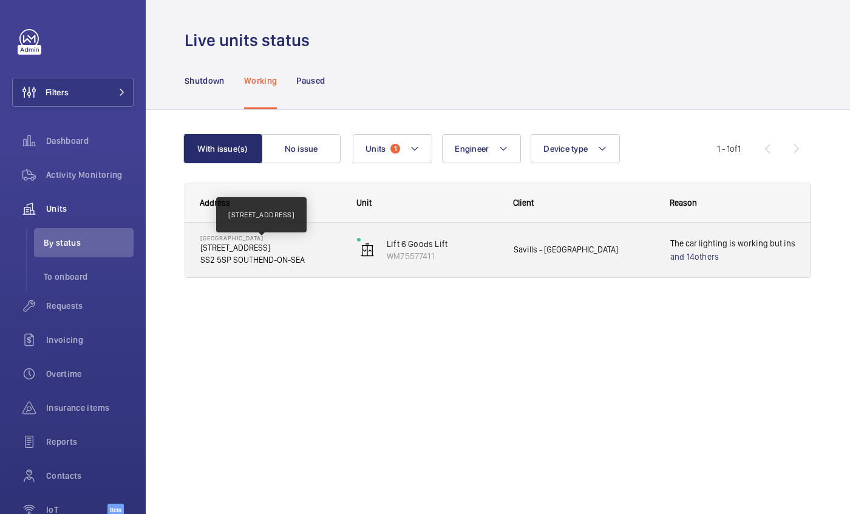
click at [306, 248] on p "[STREET_ADDRESS]" at bounding box center [270, 248] width 141 height 12
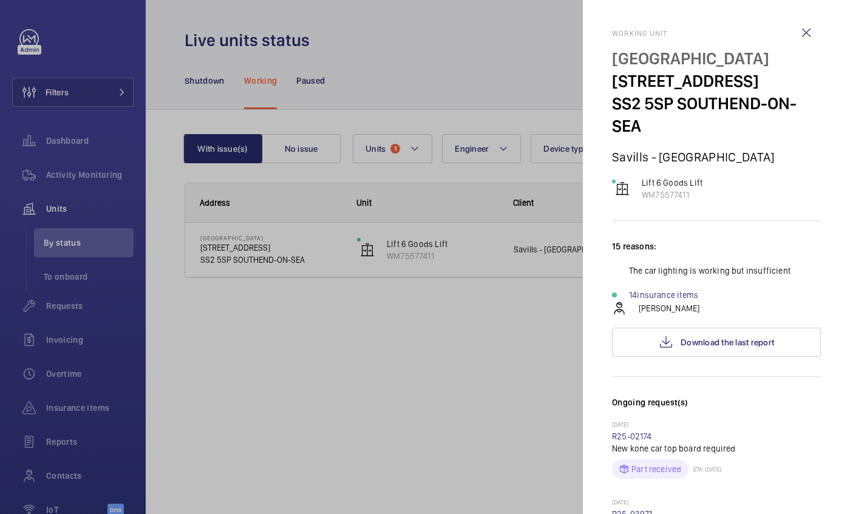
click at [291, 383] on div at bounding box center [425, 257] width 850 height 514
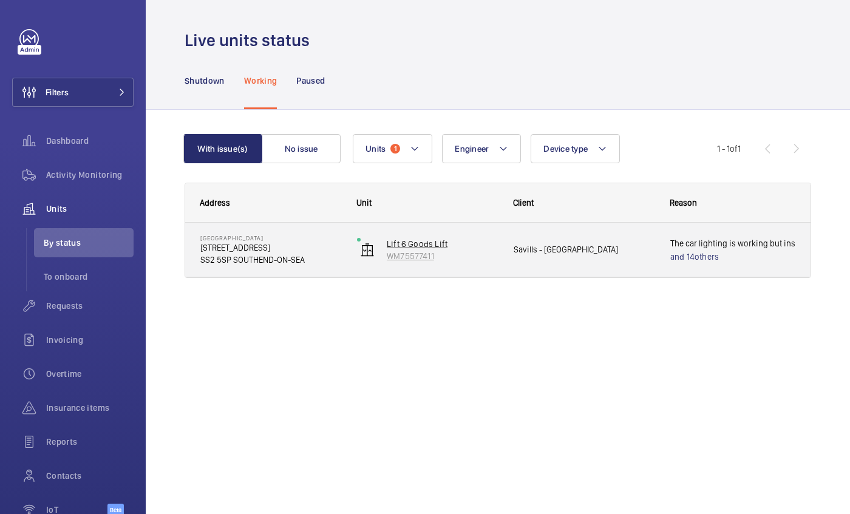
click at [433, 245] on p "Lift 6 Goods Lift" at bounding box center [442, 244] width 111 height 12
click at [603, 273] on div "Savills - [GEOGRAPHIC_DATA]" at bounding box center [576, 250] width 157 height 54
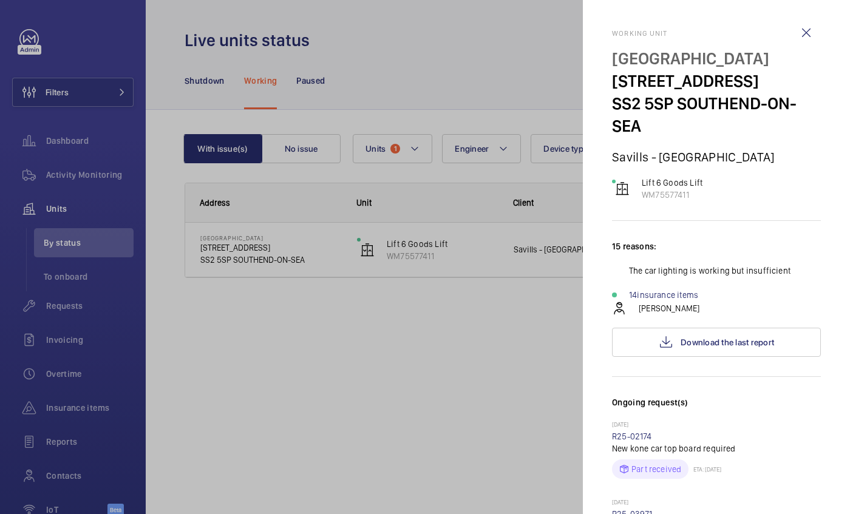
click at [309, 478] on div at bounding box center [425, 257] width 850 height 514
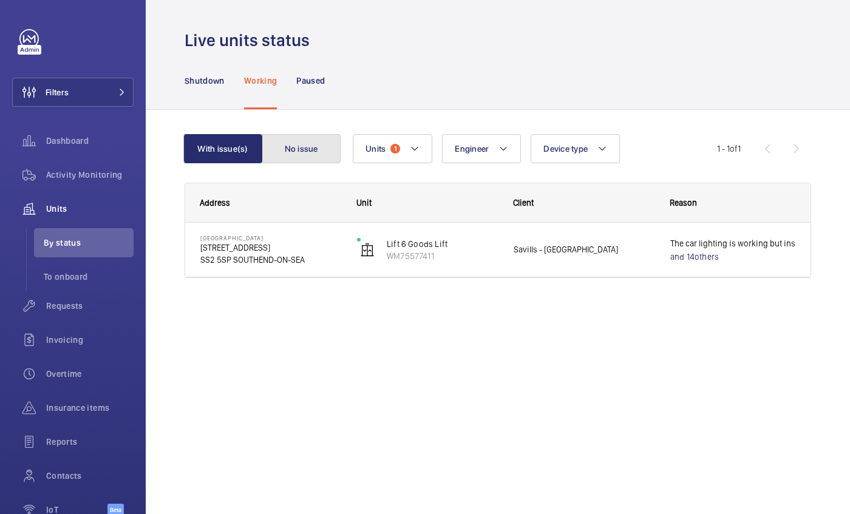
click at [308, 153] on button "No issue" at bounding box center [301, 148] width 79 height 29
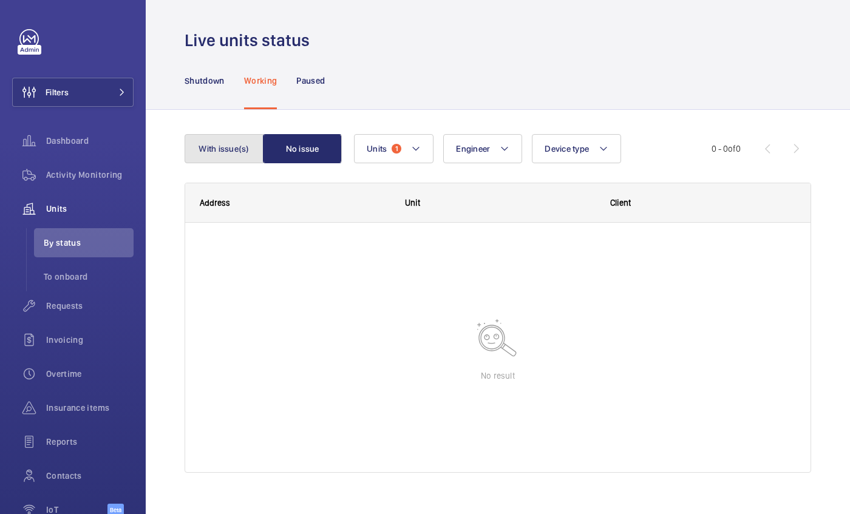
click at [226, 148] on button "With issue(s)" at bounding box center [224, 148] width 79 height 29
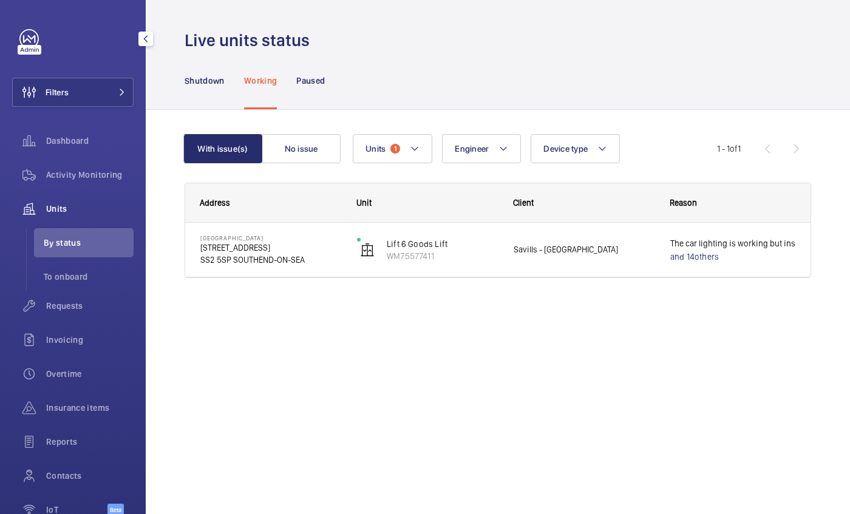
click at [56, 209] on span "Units" at bounding box center [89, 209] width 87 height 12
click at [53, 211] on span "Units" at bounding box center [89, 209] width 87 height 12
click at [73, 172] on span "Activity Monitoring" at bounding box center [89, 175] width 87 height 12
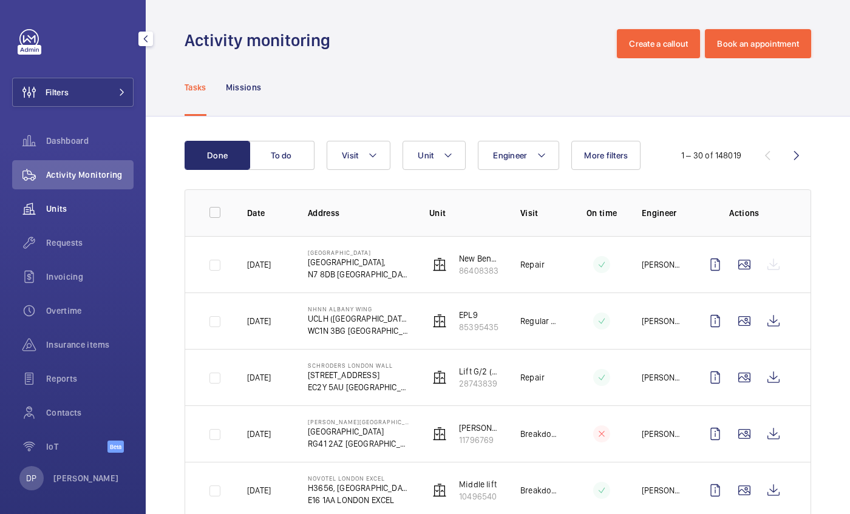
click at [55, 205] on span "Units" at bounding box center [89, 209] width 87 height 12
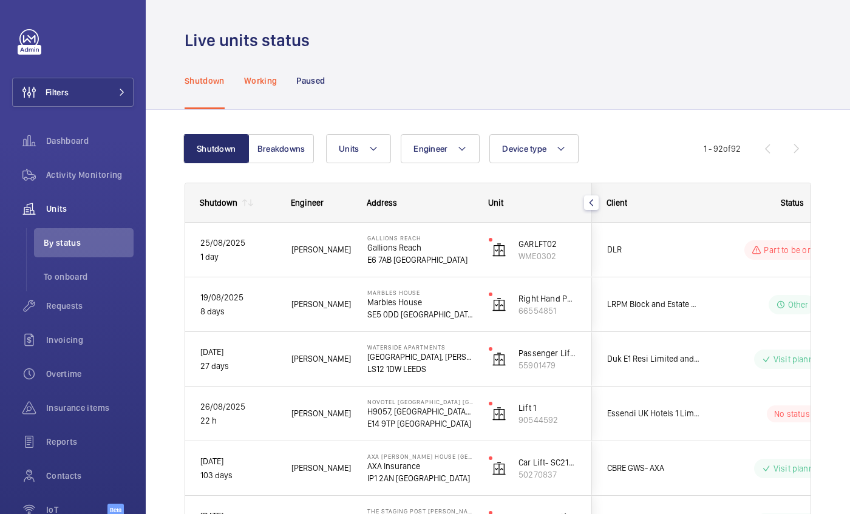
click at [264, 83] on p "Working" at bounding box center [260, 81] width 33 height 12
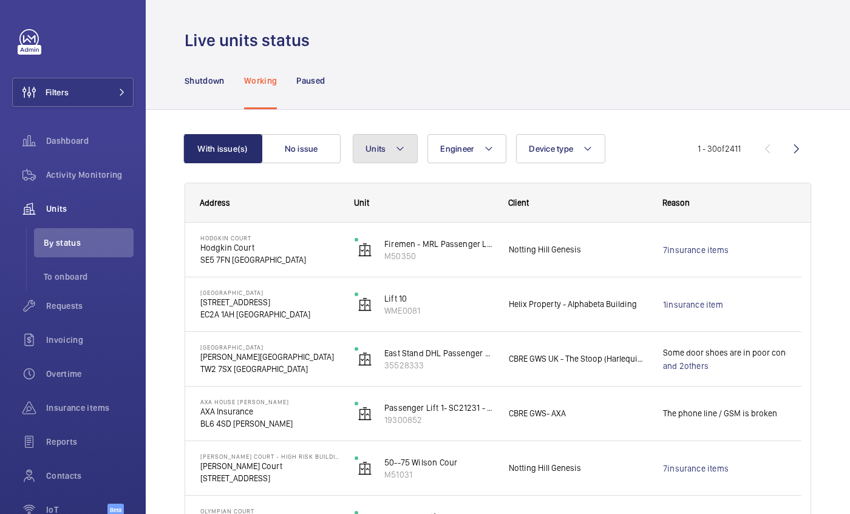
click at [389, 147] on button "Units" at bounding box center [385, 148] width 65 height 29
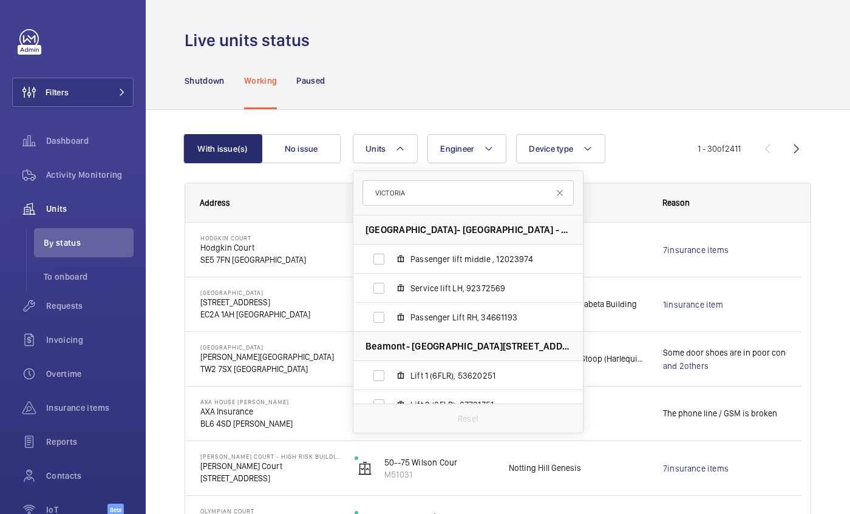
type input "VICTORIA"
click at [560, 195] on mat-icon at bounding box center [560, 193] width 10 height 10
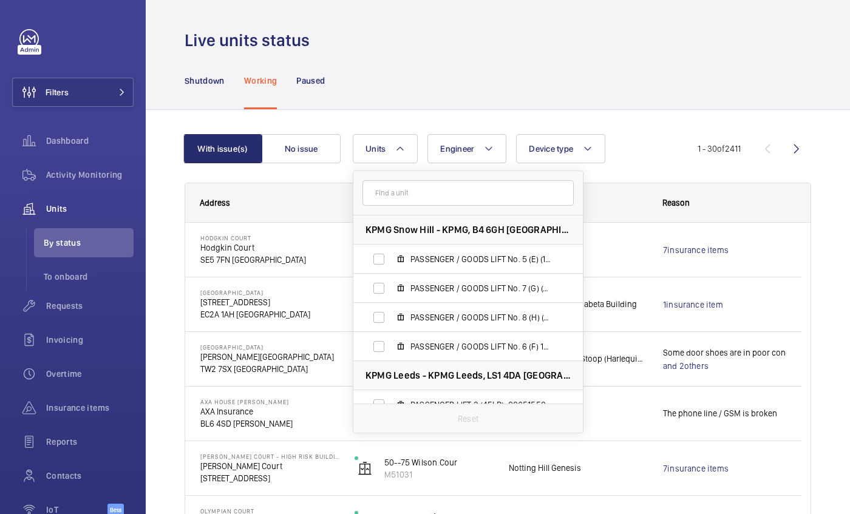
click at [698, 160] on wm-front-pagination "1 - 30 of 2411" at bounding box center [755, 148] width 114 height 29
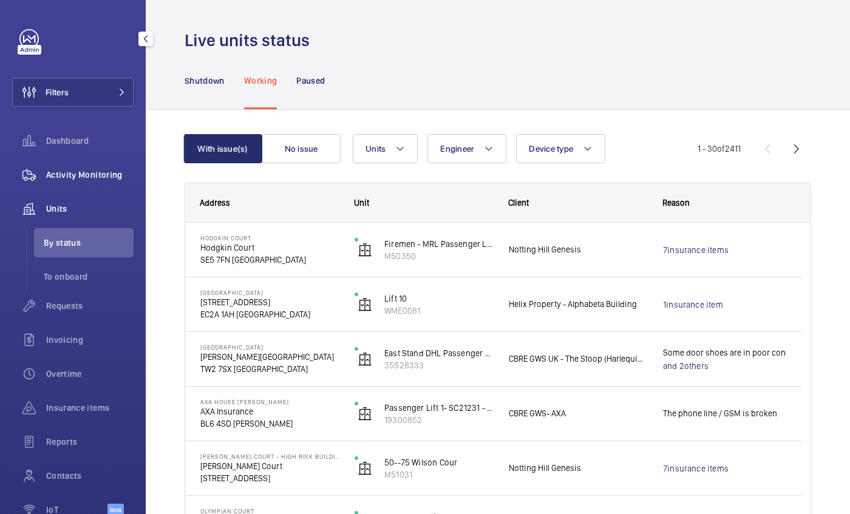
click at [70, 168] on div "Activity Monitoring" at bounding box center [72, 174] width 121 height 29
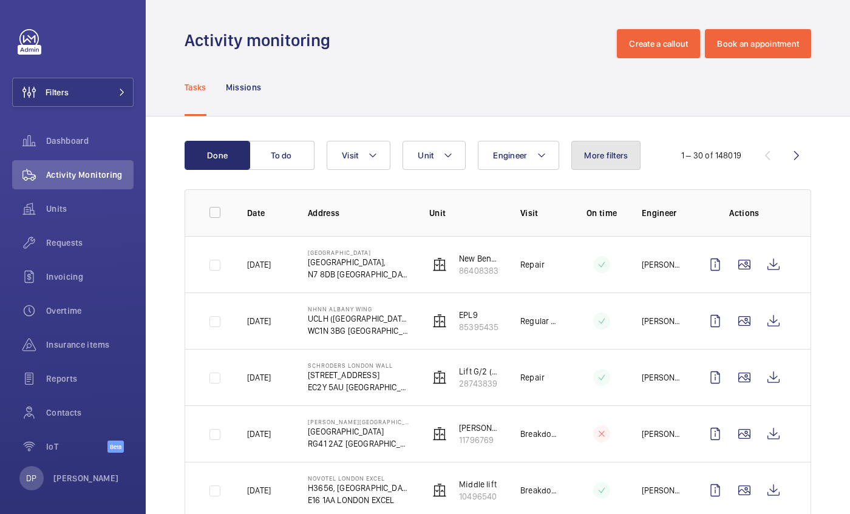
click at [593, 154] on span "More filters" at bounding box center [606, 156] width 44 height 10
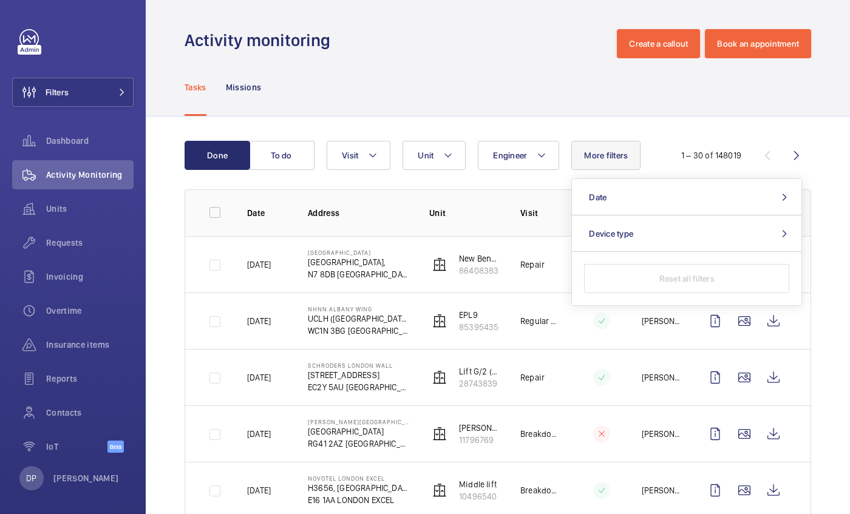
click at [544, 69] on div "Tasks Missions" at bounding box center [498, 87] width 626 height 58
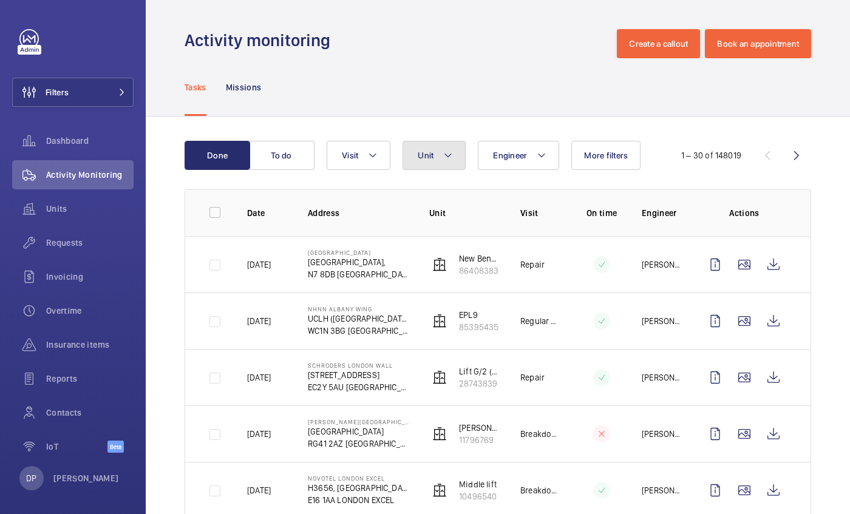
click at [407, 168] on button "Unit" at bounding box center [433, 155] width 63 height 29
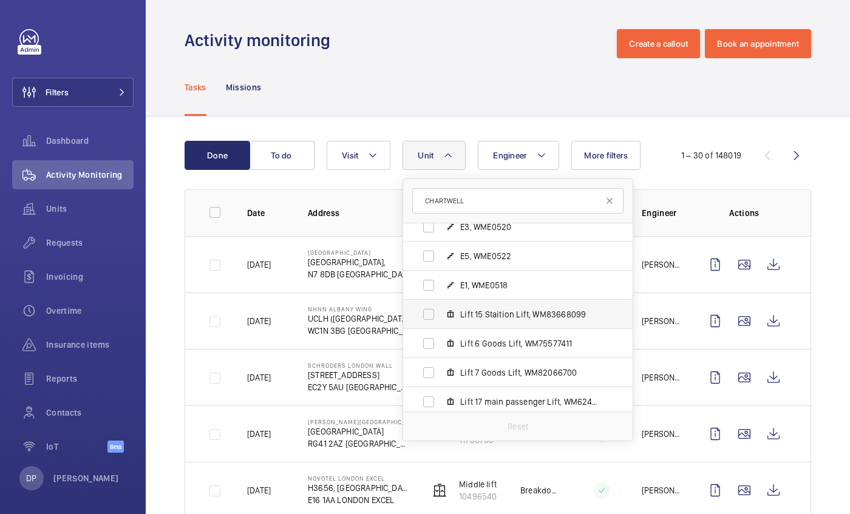
scroll to position [41, 0]
type input "CHARTWELL"
click at [517, 343] on span "Lift 6 Goods Lift, WM75577411" at bounding box center [530, 343] width 141 height 12
click at [441, 343] on input "Lift 6 Goods Lift, WM75577411" at bounding box center [428, 343] width 24 height 24
checkbox input "true"
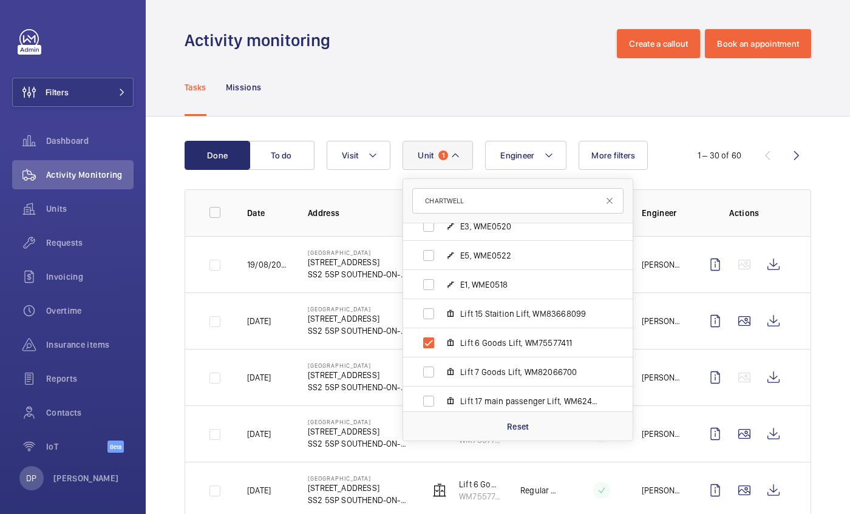
click at [220, 364] on td at bounding box center [206, 377] width 42 height 56
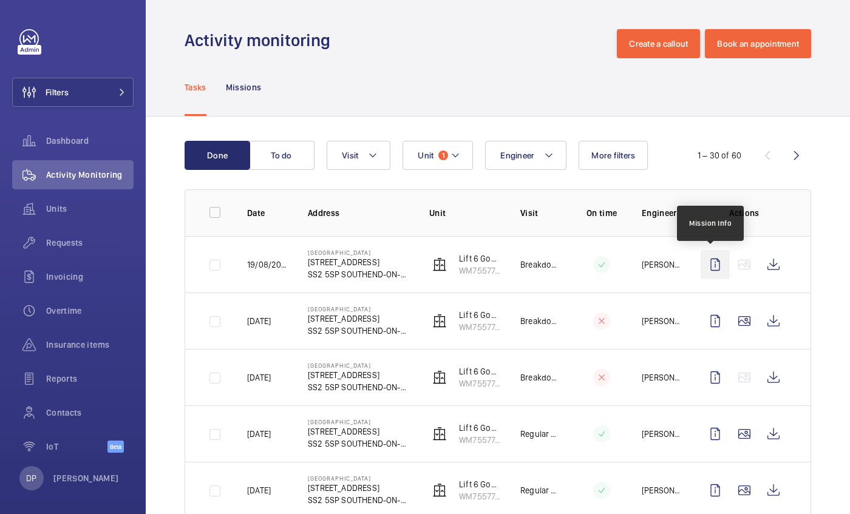
click at [714, 265] on wm-front-icon-button at bounding box center [715, 264] width 29 height 29
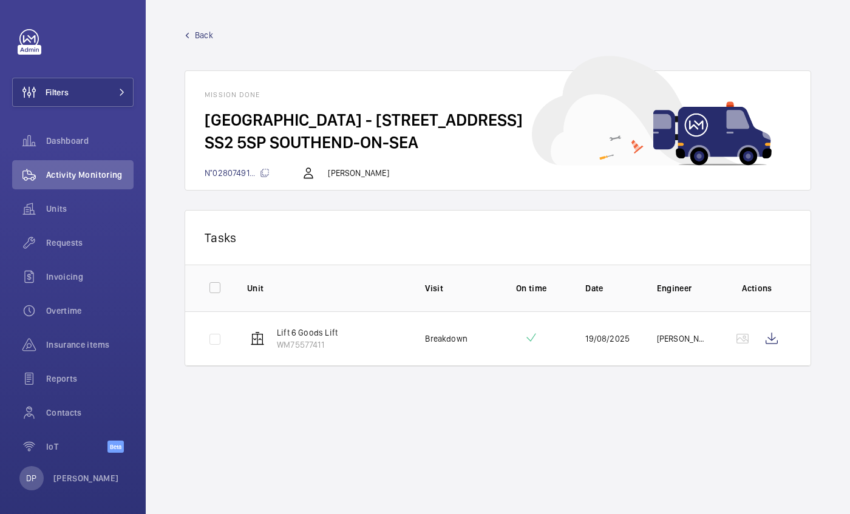
click at [399, 330] on td "Lift 6 Goods Lift WM75577411" at bounding box center [317, 338] width 178 height 55
click at [188, 30] on link "Back" at bounding box center [498, 35] width 626 height 12
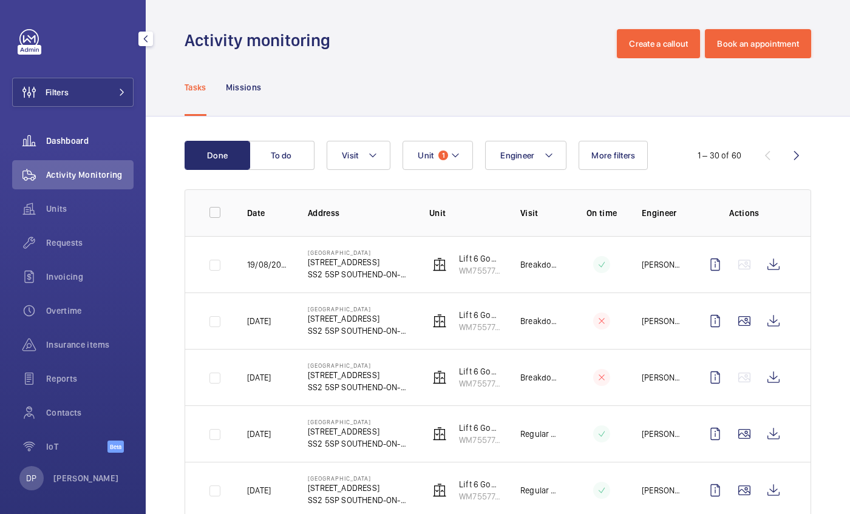
click at [32, 139] on wm-front-icon-button at bounding box center [29, 140] width 34 height 29
